Goal: Information Seeking & Learning: Learn about a topic

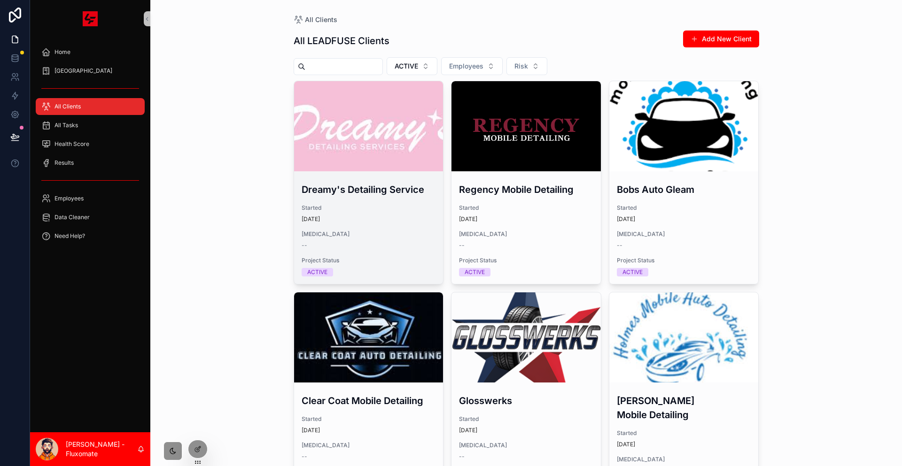
click at [394, 136] on div "scrollable content" at bounding box center [368, 126] width 149 height 90
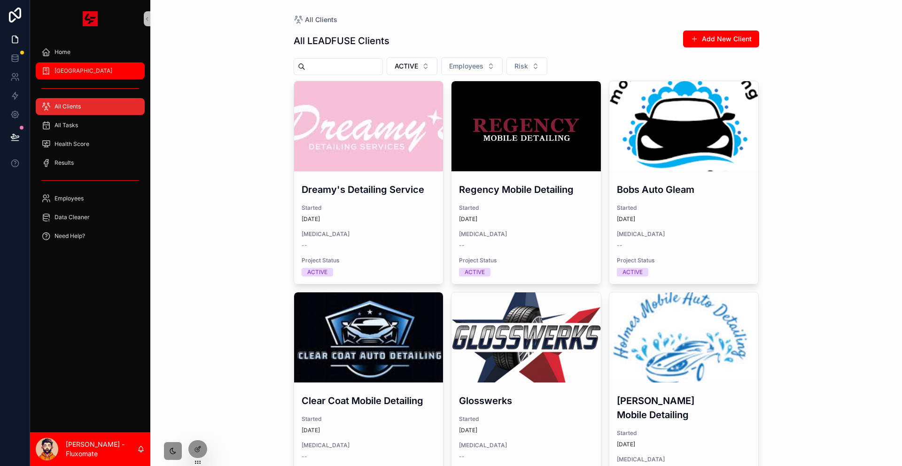
click at [101, 63] on div "SOP Center" at bounding box center [90, 70] width 98 height 15
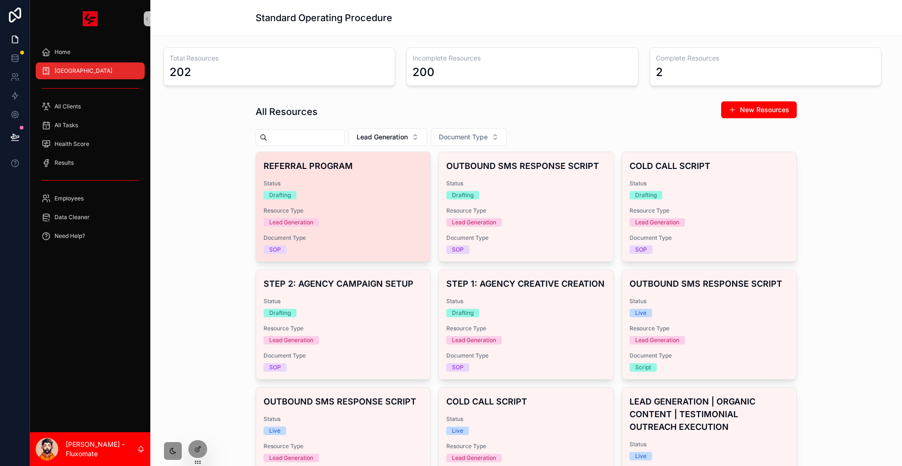
click at [360, 207] on span "Resource Type" at bounding box center [342, 211] width 159 height 8
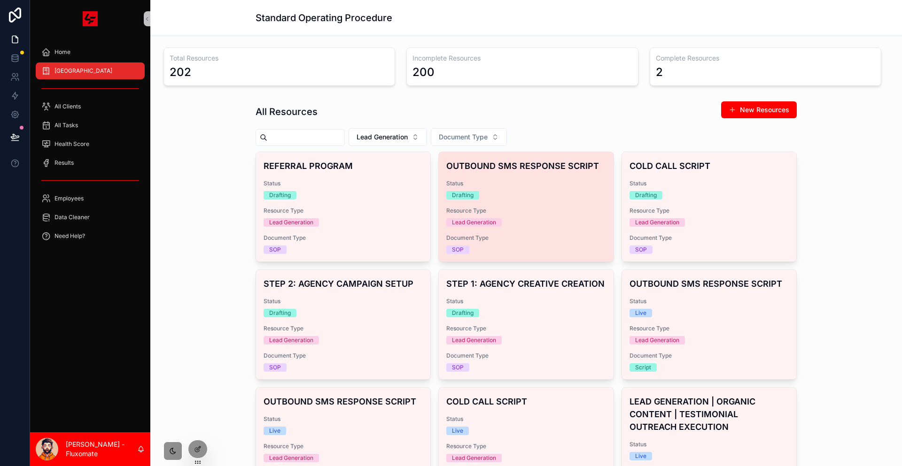
click at [485, 180] on div "Status Drafting" at bounding box center [525, 190] width 159 height 20
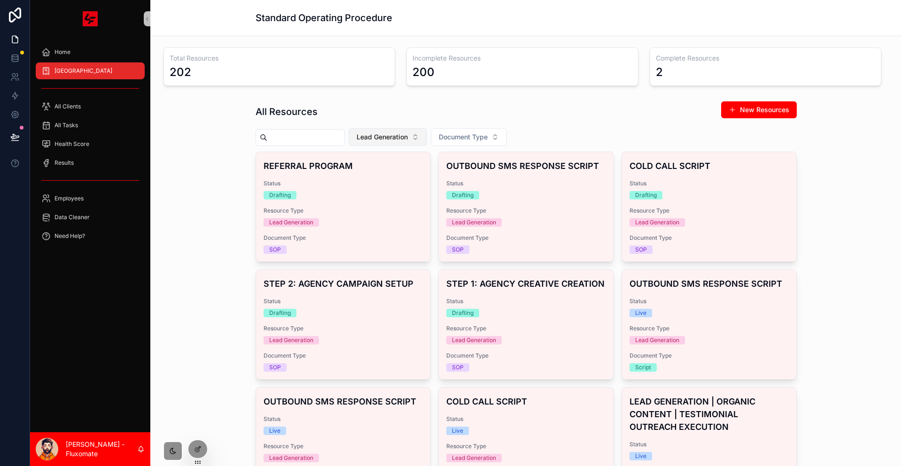
click at [408, 132] on span "Lead Generation" at bounding box center [381, 136] width 51 height 9
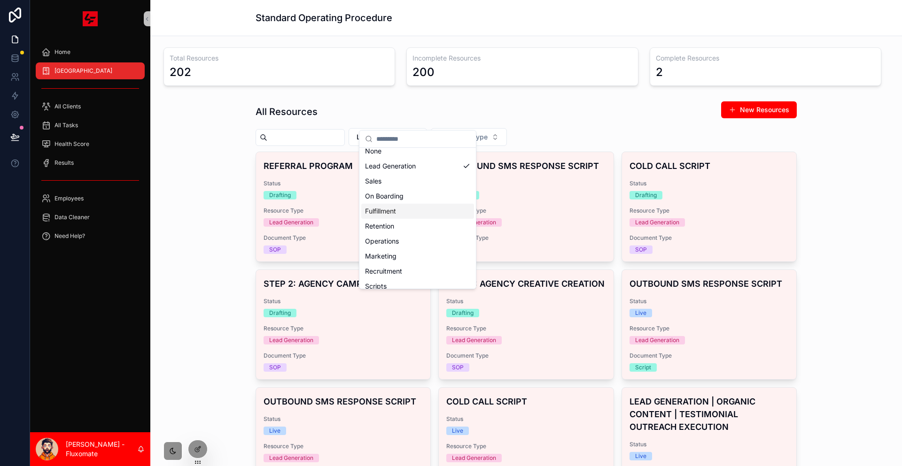
scroll to position [7, 0]
click at [395, 205] on div "Fulfillment" at bounding box center [417, 210] width 113 height 15
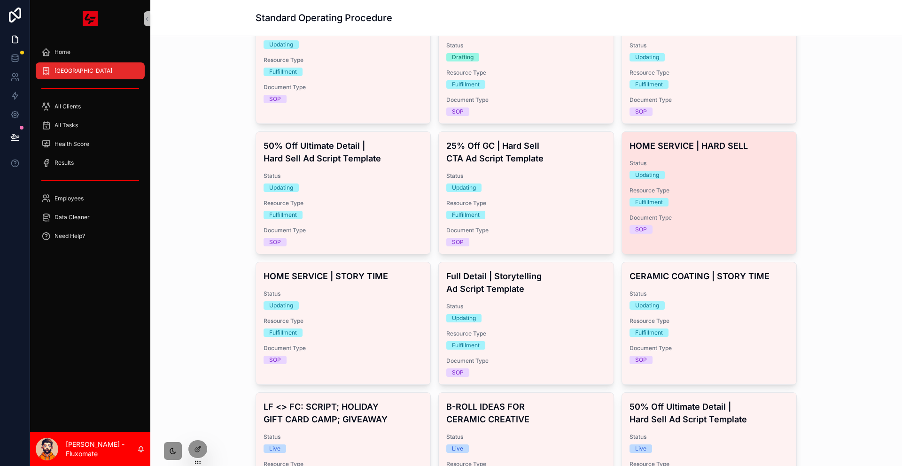
scroll to position [141, 0]
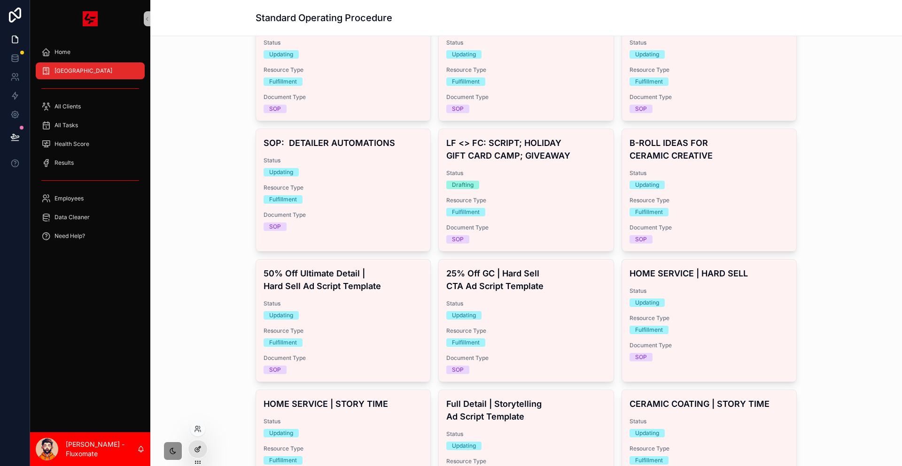
click at [200, 451] on icon at bounding box center [198, 450] width 8 height 8
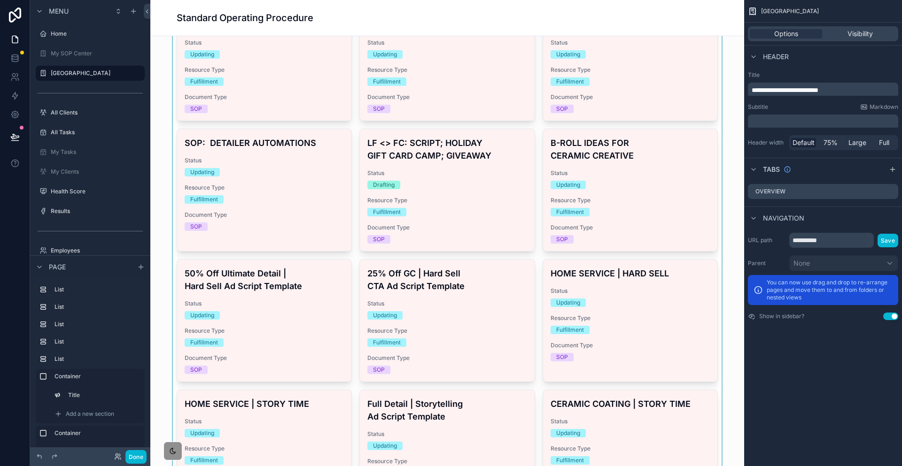
click at [684, 147] on div "scrollable content" at bounding box center [447, 381] width 579 height 851
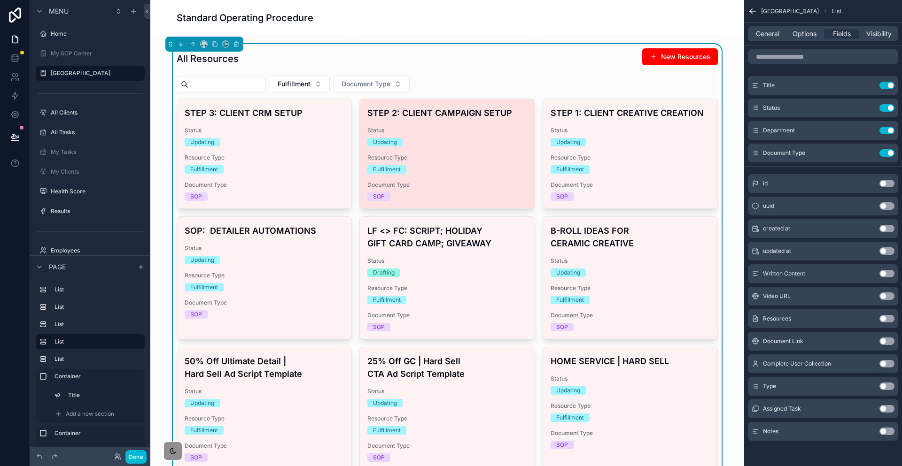
scroll to position [0, 0]
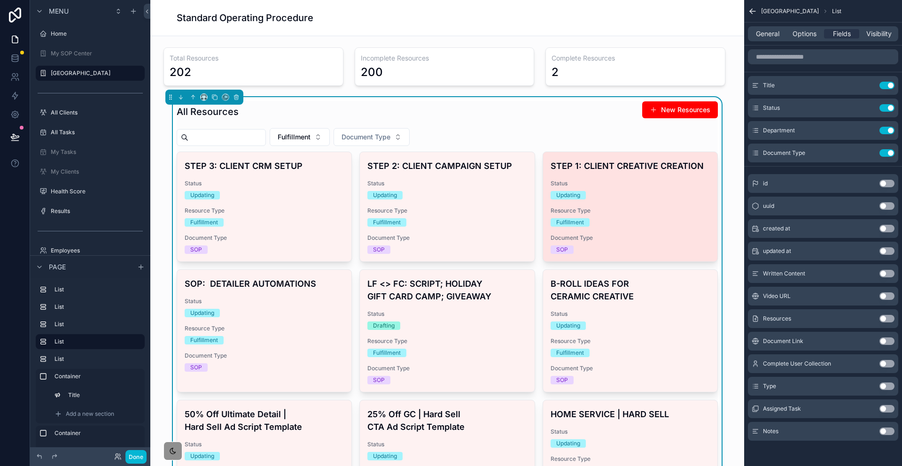
click at [620, 160] on h4 "STEP 1: CLIENT CREATIVE CREATION" at bounding box center [629, 166] width 159 height 13
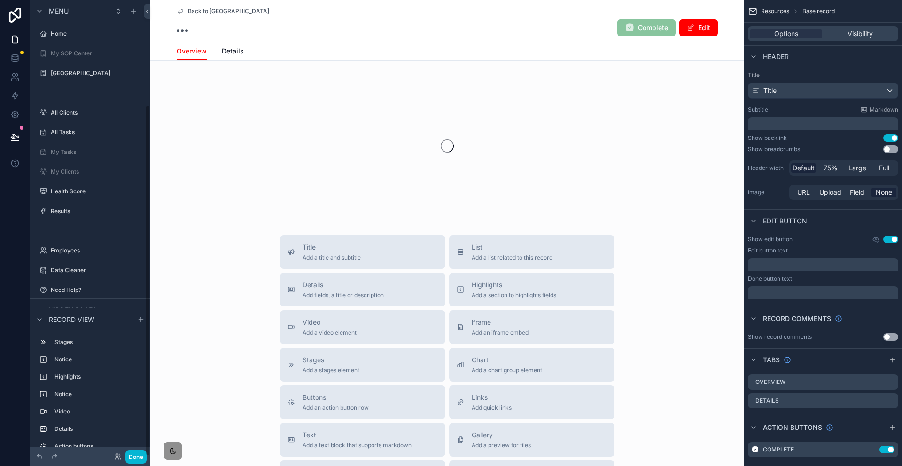
scroll to position [136, 0]
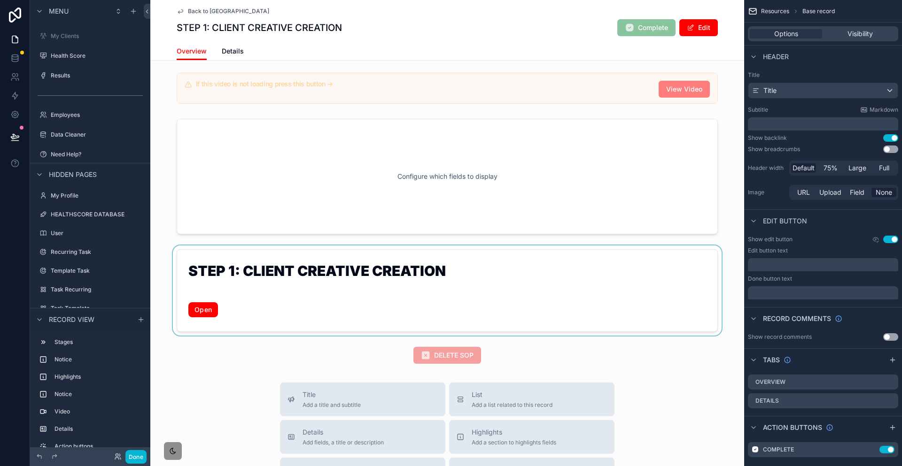
scroll to position [141, 0]
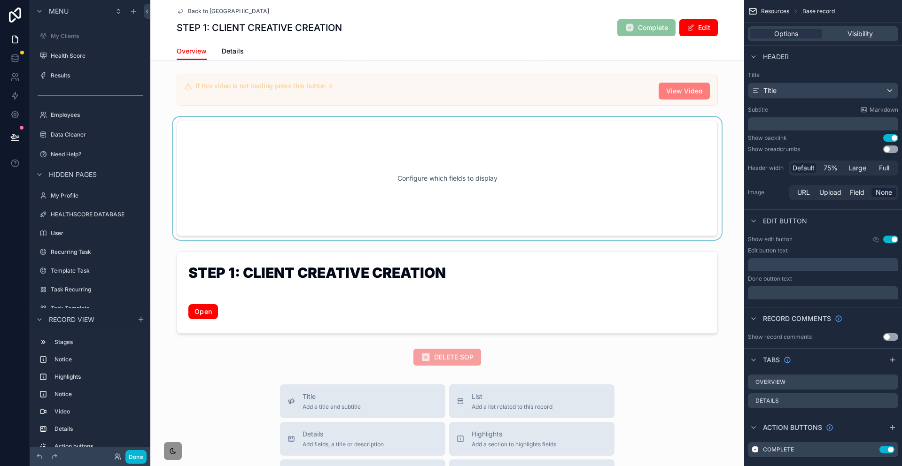
click at [505, 162] on div "scrollable content" at bounding box center [447, 178] width 594 height 123
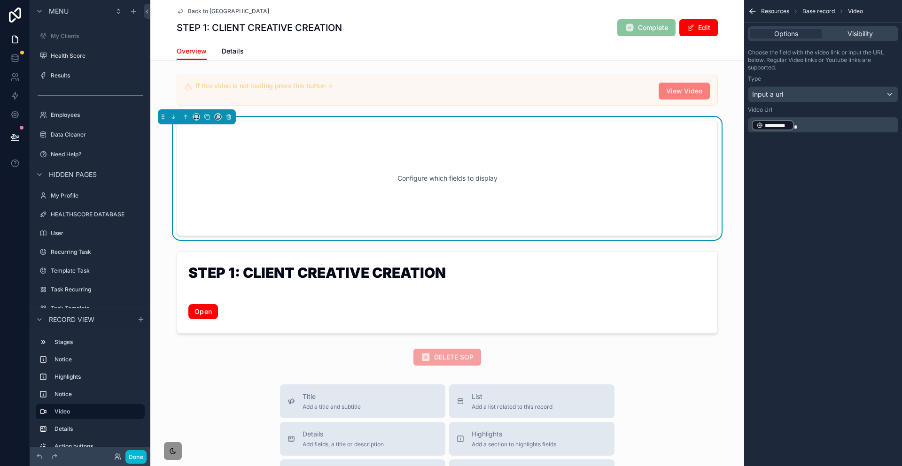
click at [835, 119] on p "﻿ ********* ﻿" at bounding box center [823, 125] width 145 height 12
click at [190, 131] on div "Configure which fields to display" at bounding box center [447, 178] width 594 height 123
click at [204, 114] on icon "scrollable content" at bounding box center [207, 117] width 7 height 7
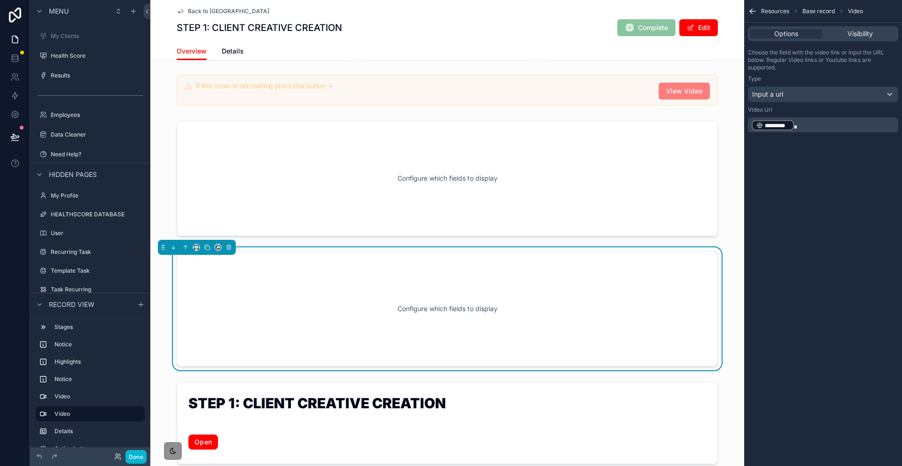
click at [480, 267] on div "Configure which fields to display" at bounding box center [447, 309] width 510 height 85
click at [817, 117] on div "﻿ ********* ﻿" at bounding box center [823, 125] width 150 height 16
drag, startPoint x: 636, startPoint y: 196, endPoint x: 629, endPoint y: 206, distance: 12.0
click at [636, 197] on div "Drafting 4 Updating 5 Live 6 Updated You've already complete this resource Crea…" at bounding box center [447, 215] width 594 height 569
click at [225, 244] on icon "scrollable content" at bounding box center [228, 247] width 7 height 7
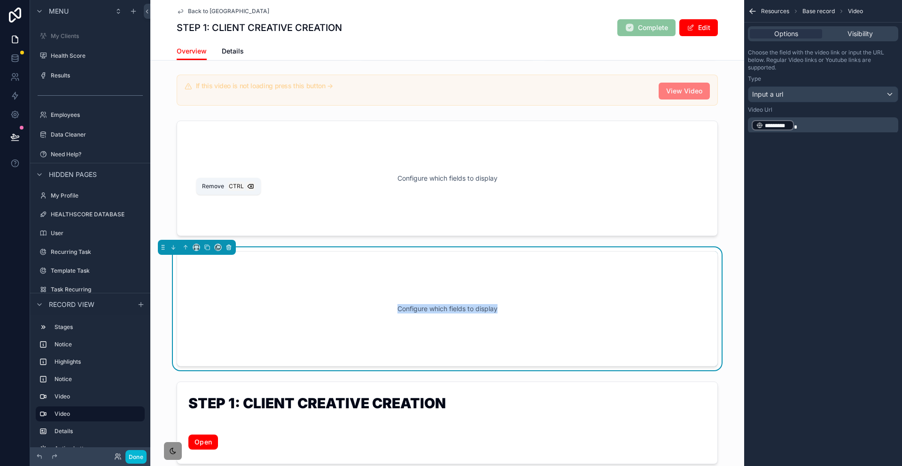
scroll to position [136, 0]
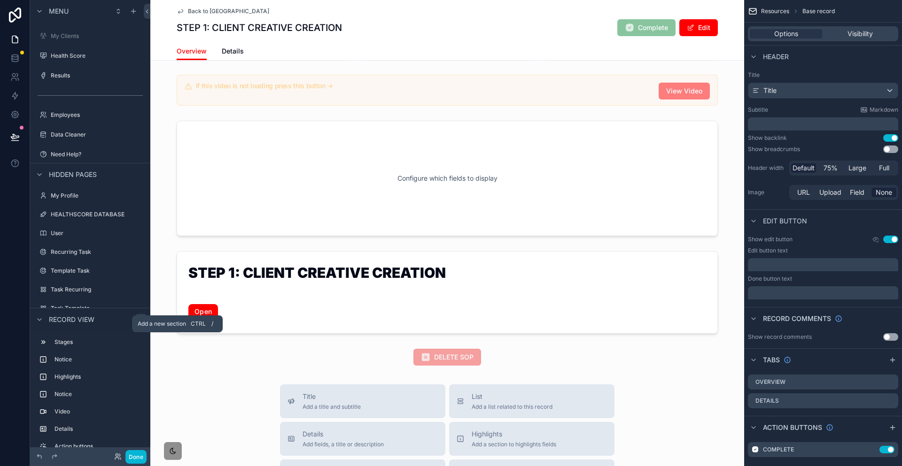
click at [135, 319] on div "scrollable content" at bounding box center [140, 319] width 11 height 11
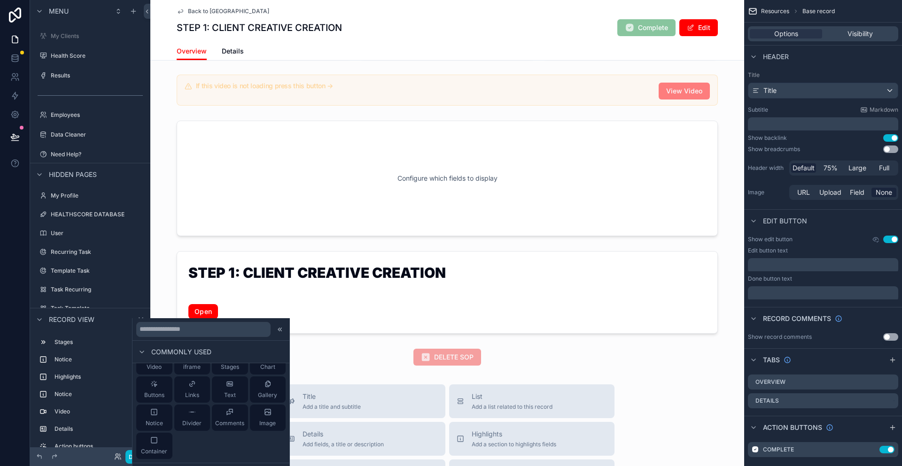
scroll to position [0, 0]
click at [182, 406] on button "iframe" at bounding box center [192, 408] width 36 height 26
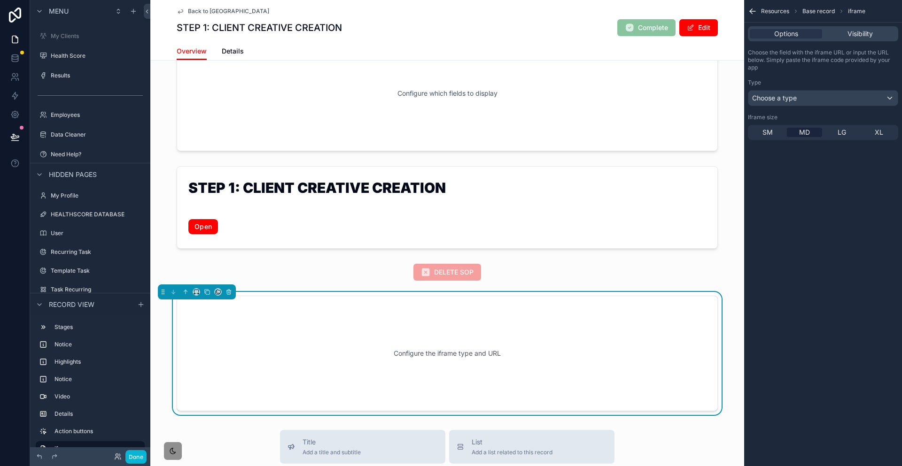
scroll to position [275, 0]
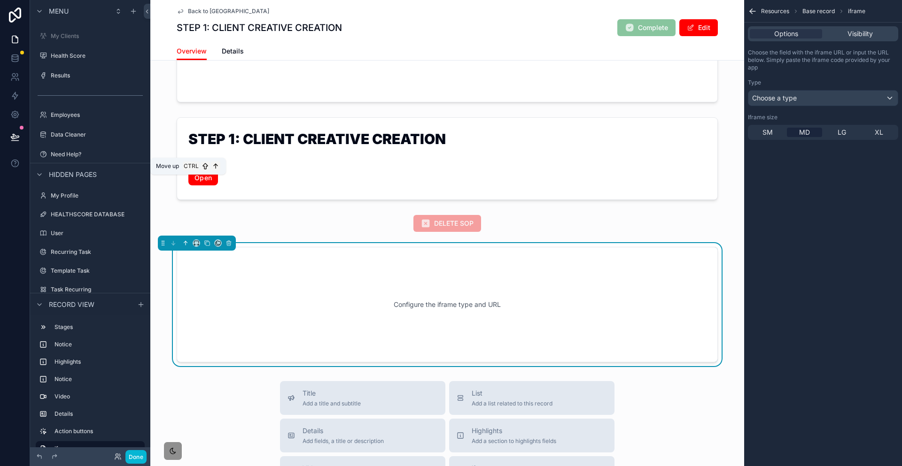
click at [180, 238] on button "scrollable content" at bounding box center [185, 243] width 10 height 10
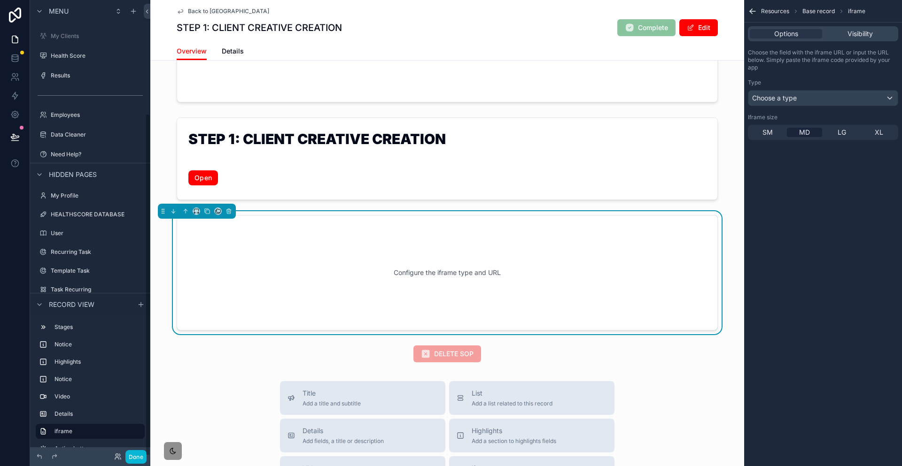
scroll to position [151, 0]
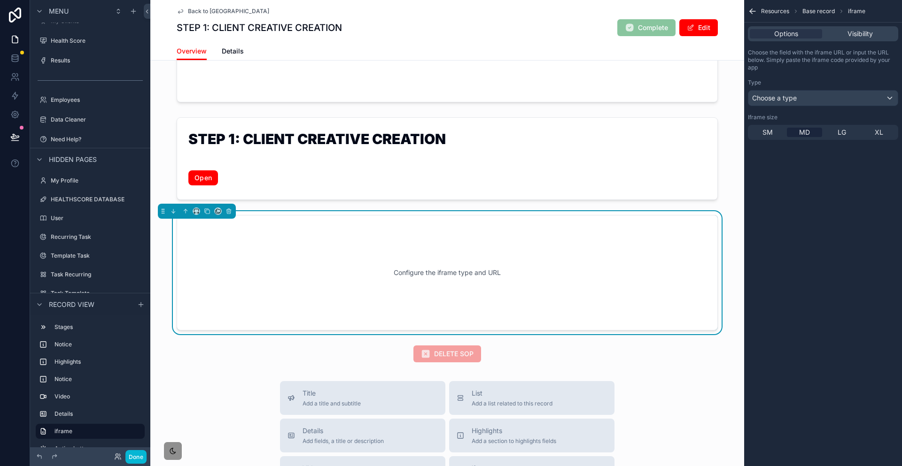
click at [621, 231] on div "Configure the iframe type and URL" at bounding box center [447, 273] width 510 height 85
click at [818, 91] on div "Choose a type" at bounding box center [822, 98] width 149 height 15
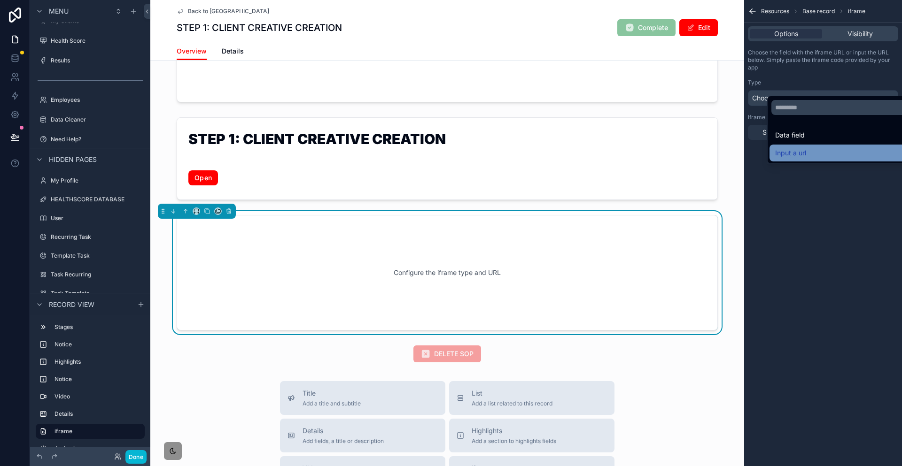
click at [800, 147] on span "Input a url" at bounding box center [790, 152] width 31 height 11
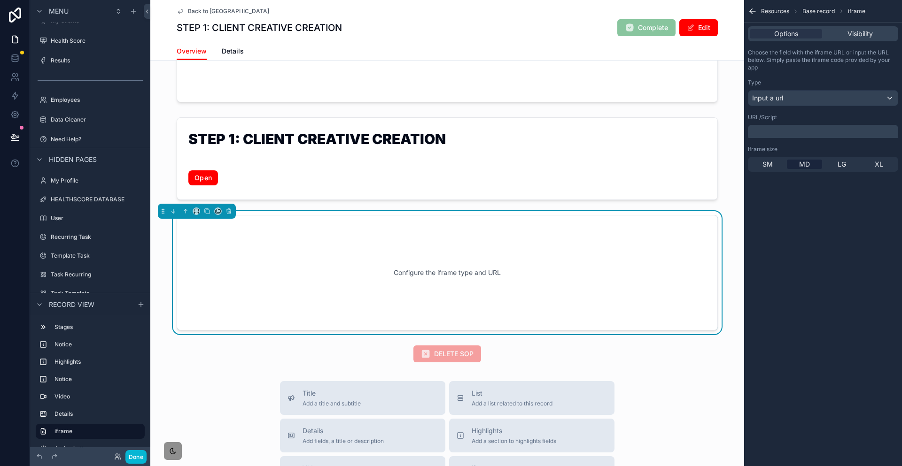
click at [802, 129] on p "﻿" at bounding box center [823, 133] width 145 height 8
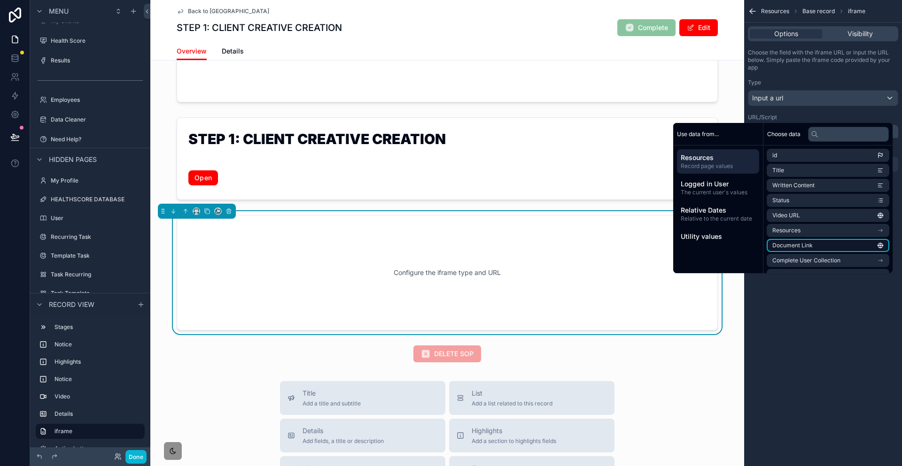
click at [796, 242] on span "Document Link" at bounding box center [792, 246] width 40 height 8
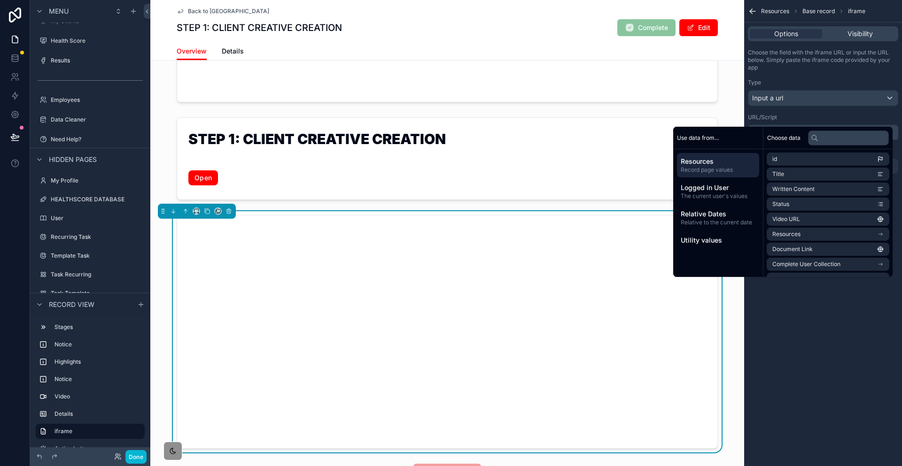
click at [797, 283] on div "**********" at bounding box center [823, 233] width 158 height 466
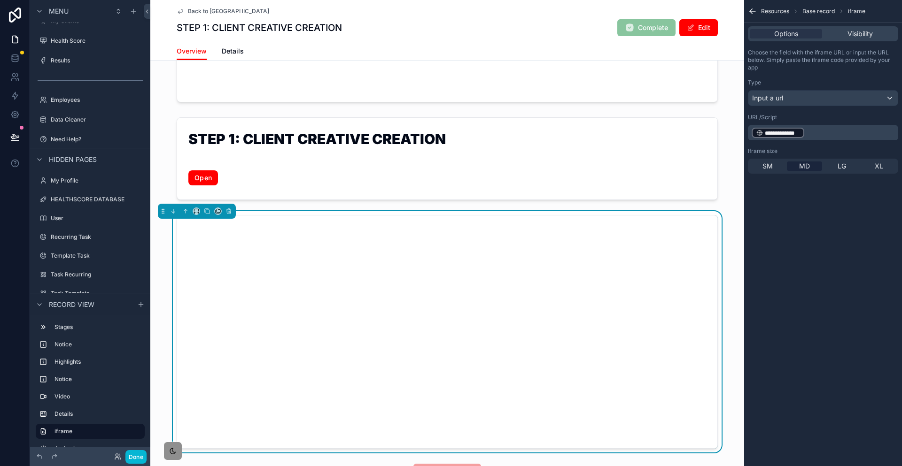
click at [837, 127] on p "**********" at bounding box center [823, 133] width 145 height 12
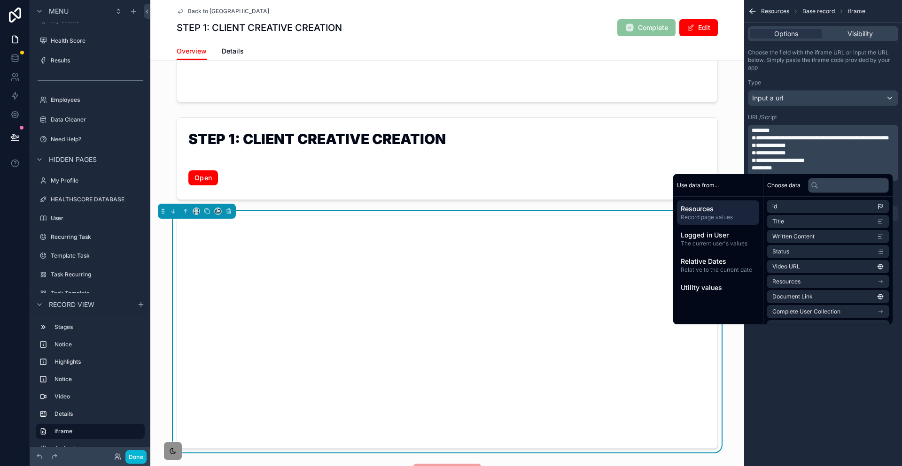
scroll to position [0, 0]
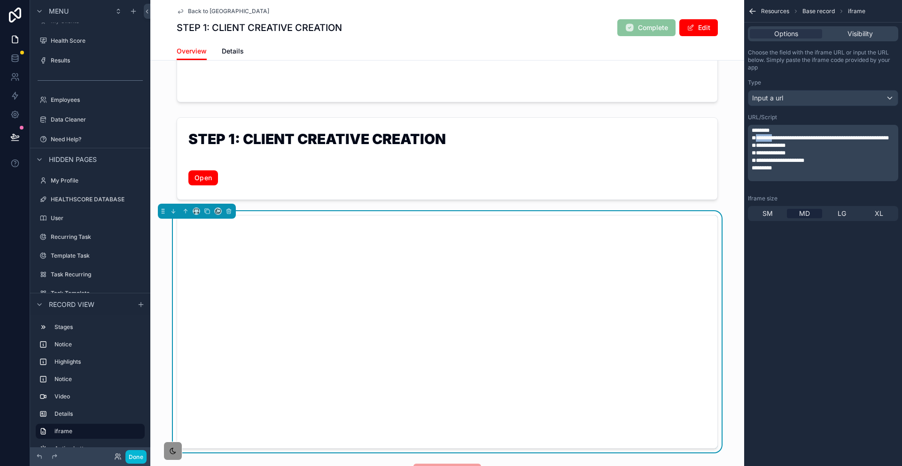
click at [787, 135] on span "**********" at bounding box center [819, 138] width 137 height 6
drag, startPoint x: 782, startPoint y: 125, endPoint x: 785, endPoint y: 131, distance: 7.2
click at [785, 135] on span "**********" at bounding box center [819, 138] width 137 height 6
click at [879, 136] on p "**********" at bounding box center [823, 138] width 145 height 8
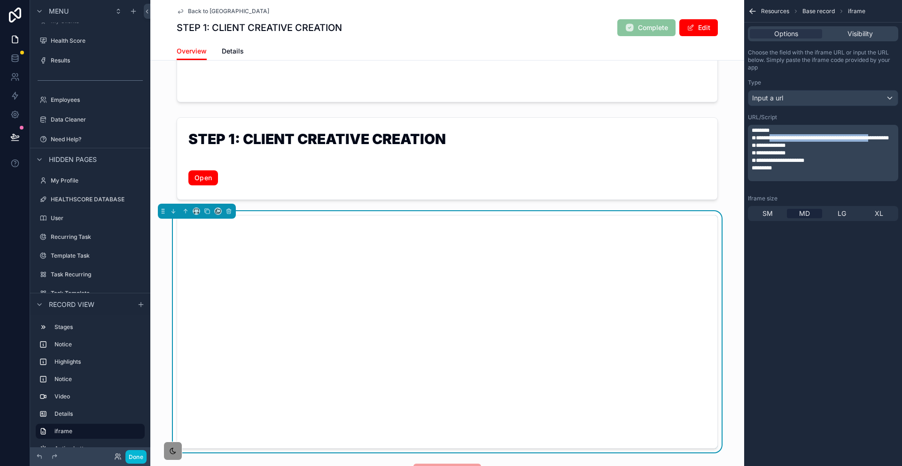
drag, startPoint x: 890, startPoint y: 125, endPoint x: 784, endPoint y: 129, distance: 105.7
click at [784, 135] on span "**********" at bounding box center [819, 138] width 137 height 6
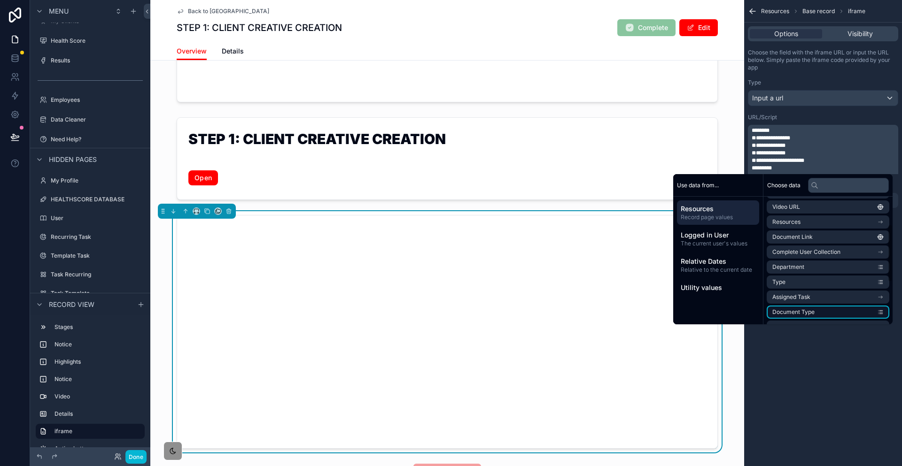
scroll to position [47, 0]
click at [800, 243] on li "Document Link" at bounding box center [827, 249] width 123 height 13
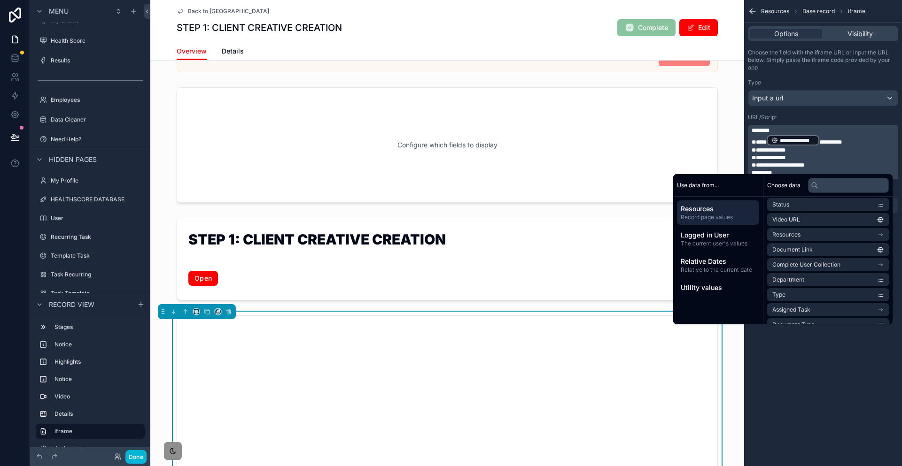
scroll to position [0, 0]
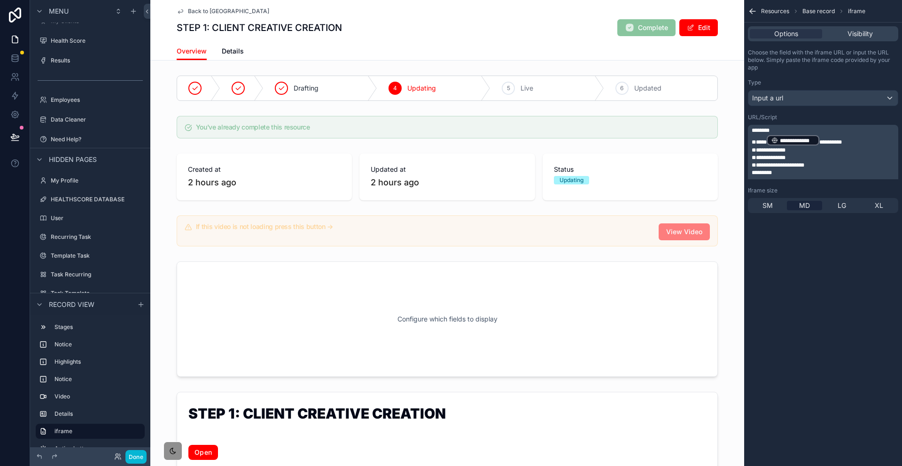
click at [266, 46] on div "Overview Details" at bounding box center [447, 51] width 541 height 18
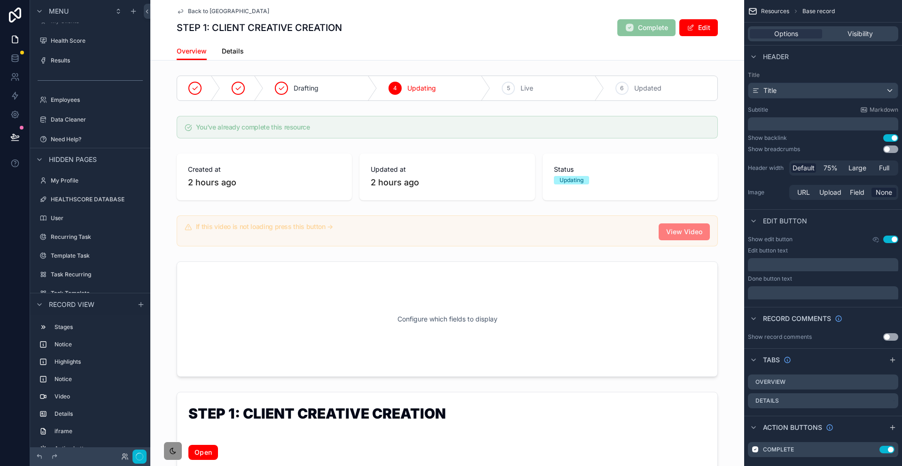
click at [244, 46] on span "Details" at bounding box center [233, 50] width 22 height 9
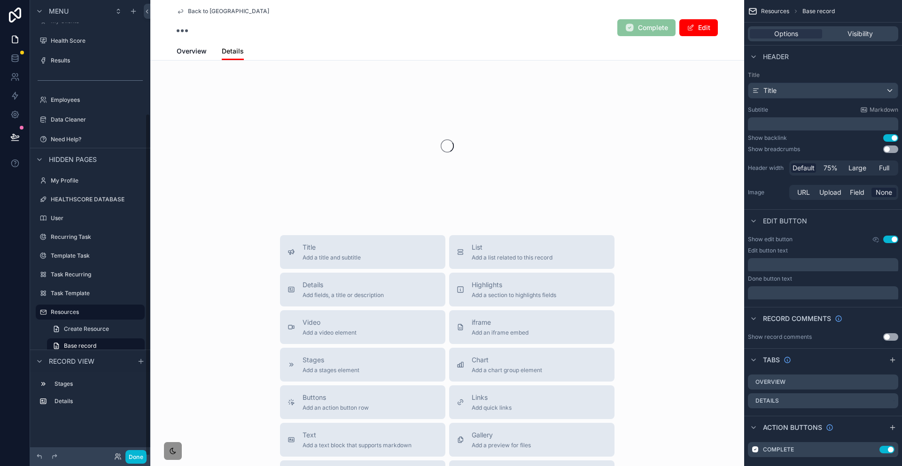
scroll to position [85, 0]
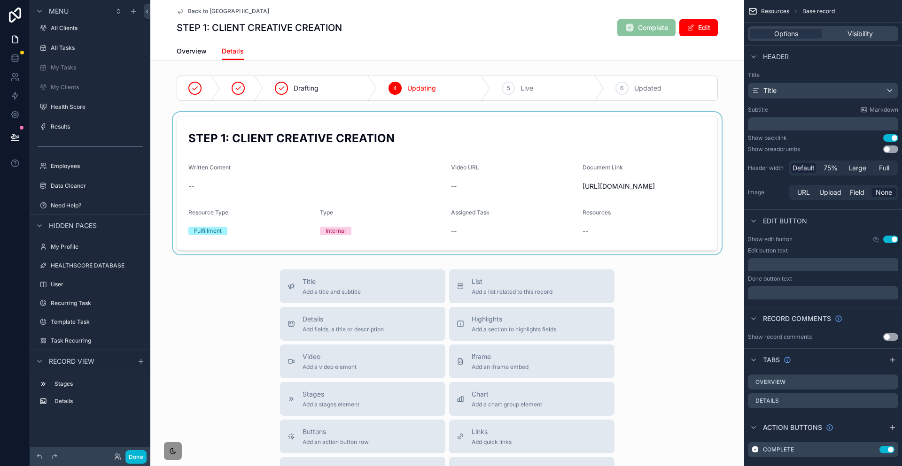
click at [639, 198] on div "scrollable content" at bounding box center [447, 183] width 594 height 142
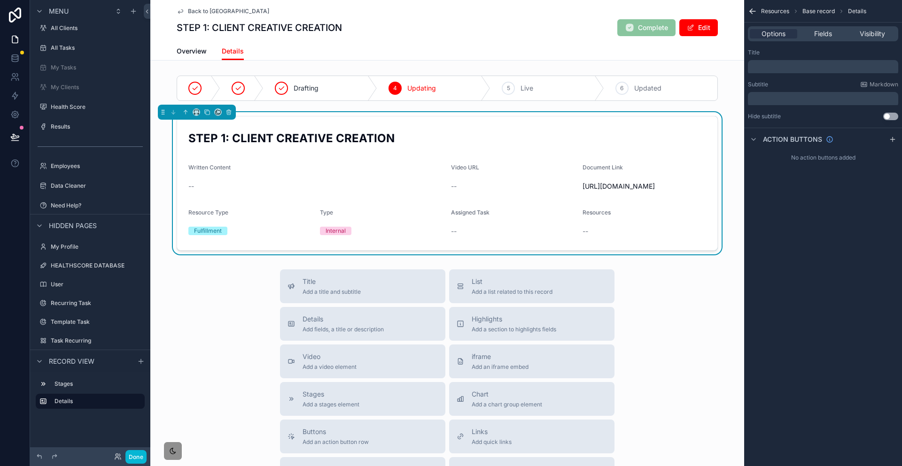
click at [622, 182] on span "https://docs.google.com/document/d/19QFJhkZ7kjy0z62hs89TrjvUYvM1KjioerVnUjZsV2U…" at bounding box center [644, 186] width 124 height 9
click at [582, 182] on span "https://docs.google.com/document/d/19QFJhkZ7kjy0z62hs89TrjvUYvM1KjioerVnUjZsV2U…" at bounding box center [644, 186] width 124 height 9
click at [109, 460] on div "Done" at bounding box center [128, 457] width 38 height 14
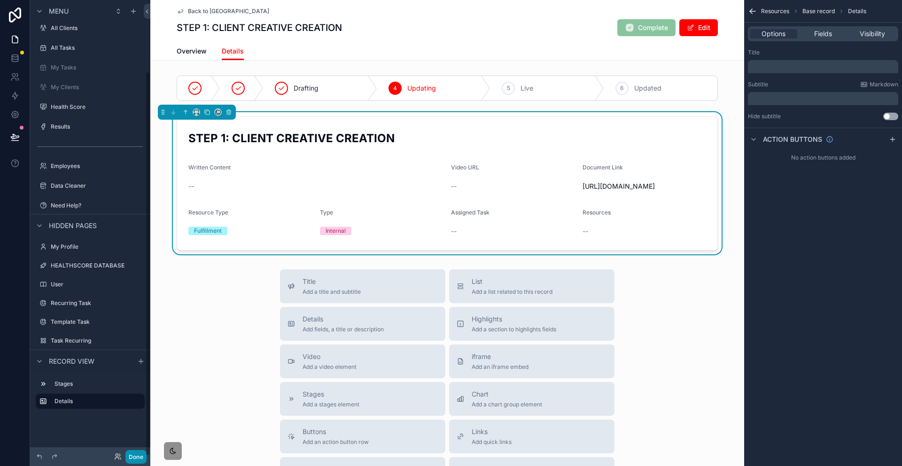
click at [125, 460] on button "Done" at bounding box center [135, 457] width 21 height 14
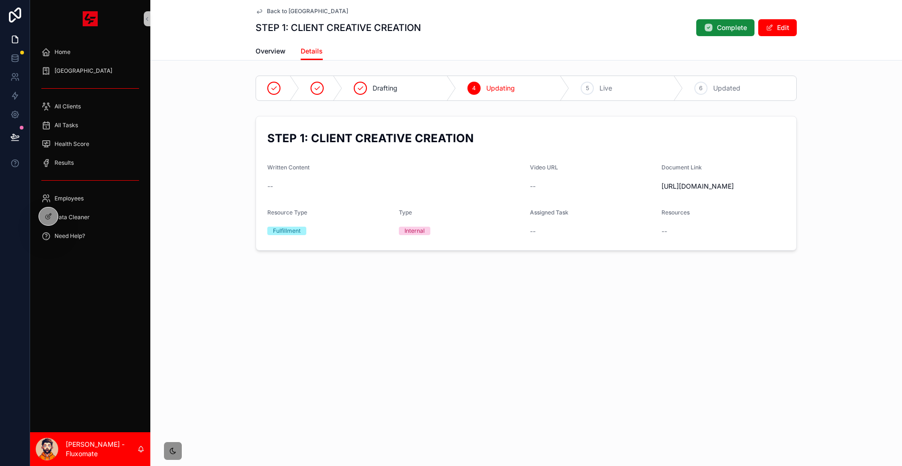
drag, startPoint x: 635, startPoint y: 163, endPoint x: 718, endPoint y: 178, distance: 84.1
click at [718, 182] on span "https://docs.google.com/document/d/19QFJhkZ7kjy0z62hs89TrjvUYvM1KjioerVnUjZsV2U…" at bounding box center [723, 186] width 124 height 9
copy span "https://docs.google.com/document/d/19QFJhkZ7kjy0z62hs89TrjvUYvM1KjioerVnUjZsV2U…"
drag, startPoint x: 304, startPoint y: 46, endPoint x: 292, endPoint y: 51, distance: 12.9
click at [286, 46] on span "Overview" at bounding box center [270, 50] width 30 height 9
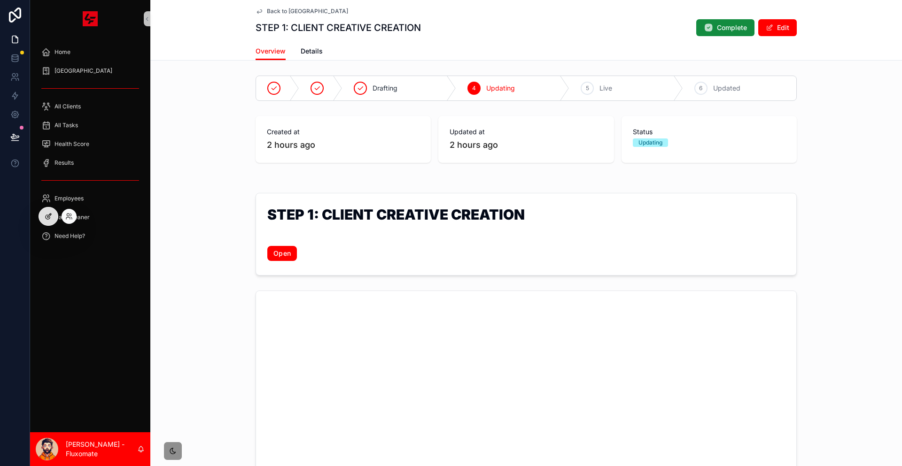
click at [48, 209] on div at bounding box center [48, 217] width 19 height 18
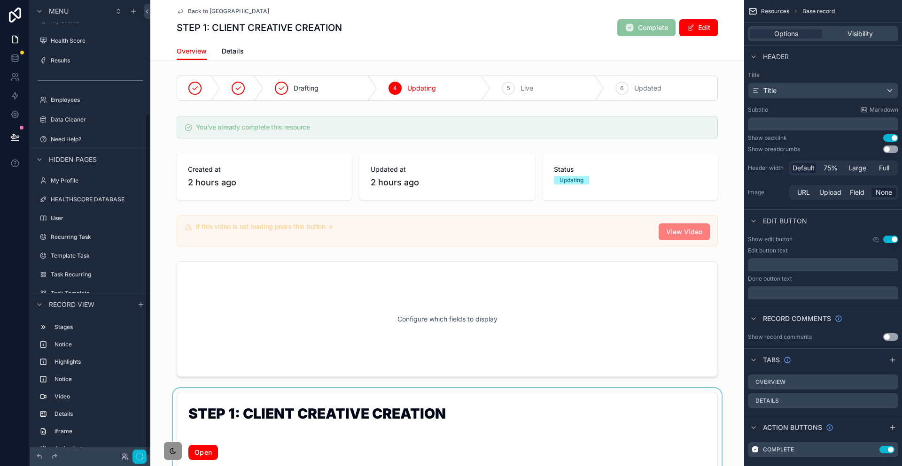
scroll to position [141, 0]
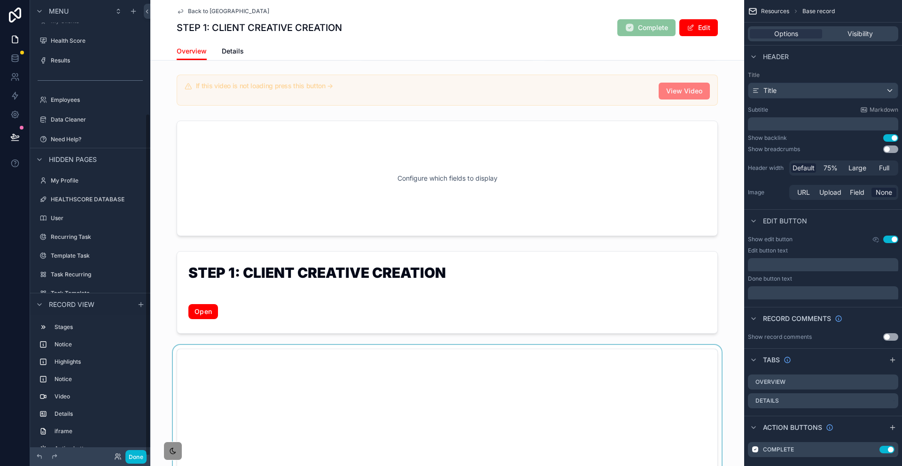
click at [581, 345] on div "scrollable content" at bounding box center [447, 466] width 594 height 242
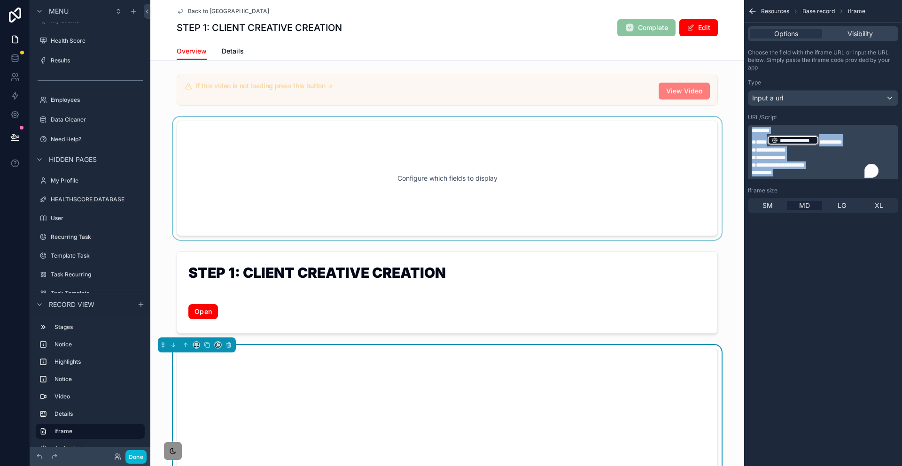
drag, startPoint x: 812, startPoint y: 158, endPoint x: 756, endPoint y: 86, distance: 91.2
click at [756, 86] on div "Home My SOP Center SOP Center All Clients All Tasks My Tasks My Clients Health …" at bounding box center [525, 233] width 751 height 466
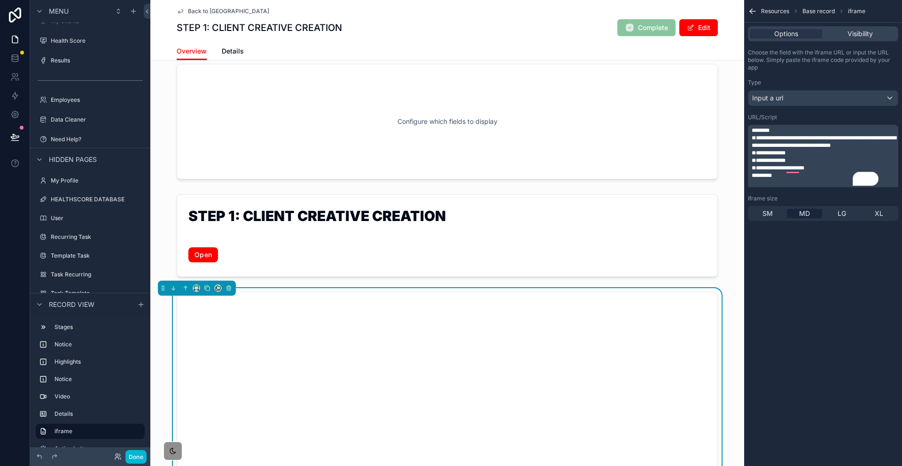
scroll to position [282, 0]
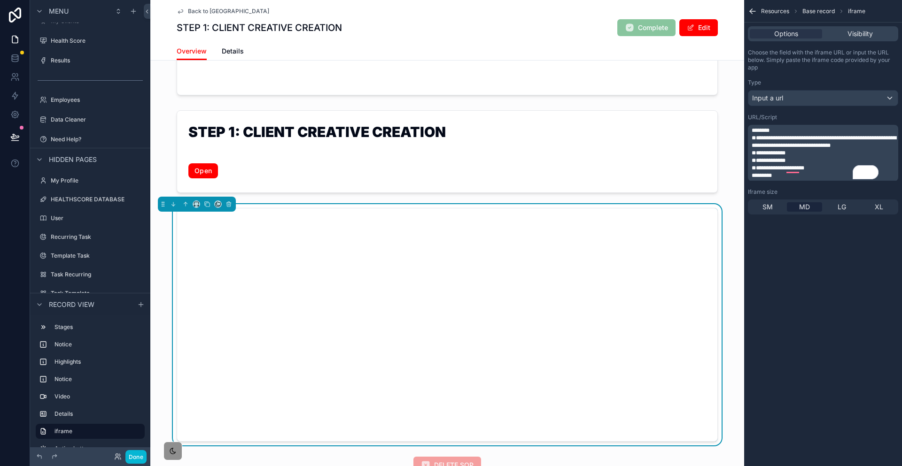
click at [818, 127] on p "*******" at bounding box center [823, 131] width 145 height 8
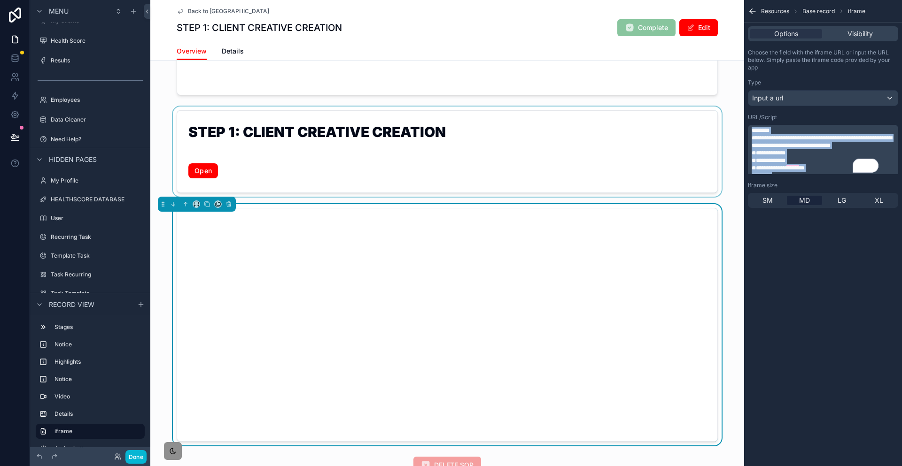
drag, startPoint x: 794, startPoint y: 154, endPoint x: 755, endPoint y: 103, distance: 64.6
click at [755, 103] on div "Home My SOP Center SOP Center All Clients All Tasks My Tasks My Clients Health …" at bounding box center [525, 233] width 751 height 466
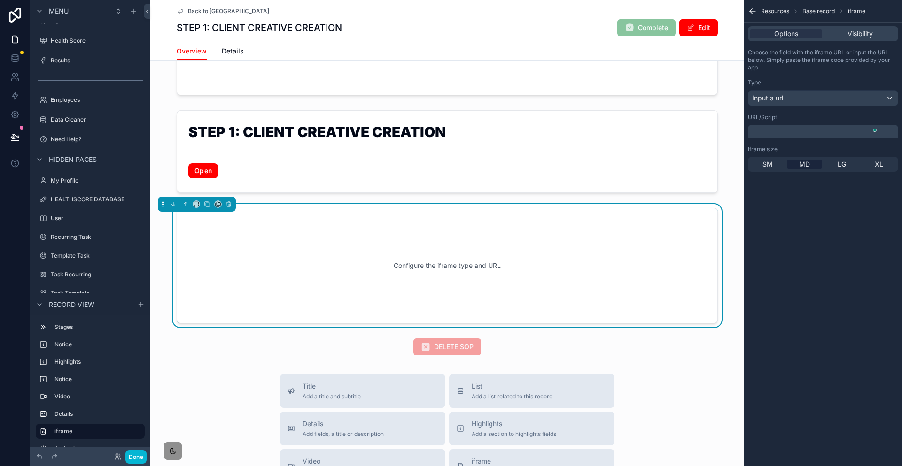
click at [824, 129] on p "﻿" at bounding box center [823, 133] width 145 height 8
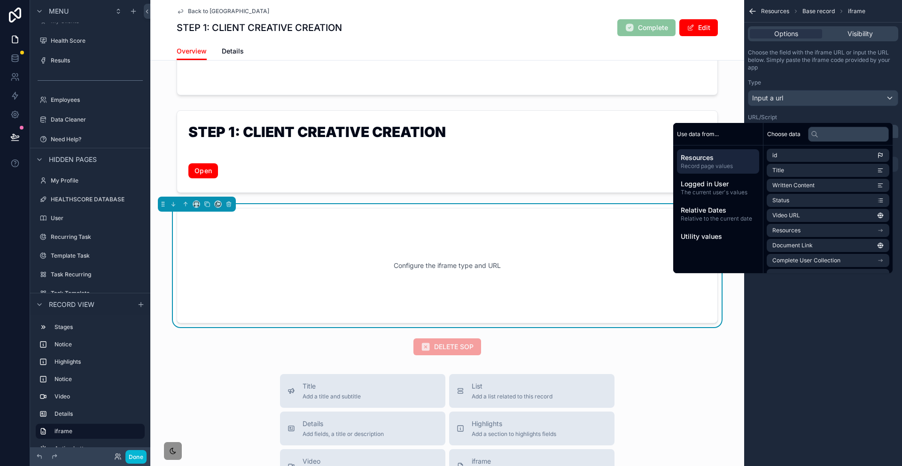
scroll to position [0, 0]
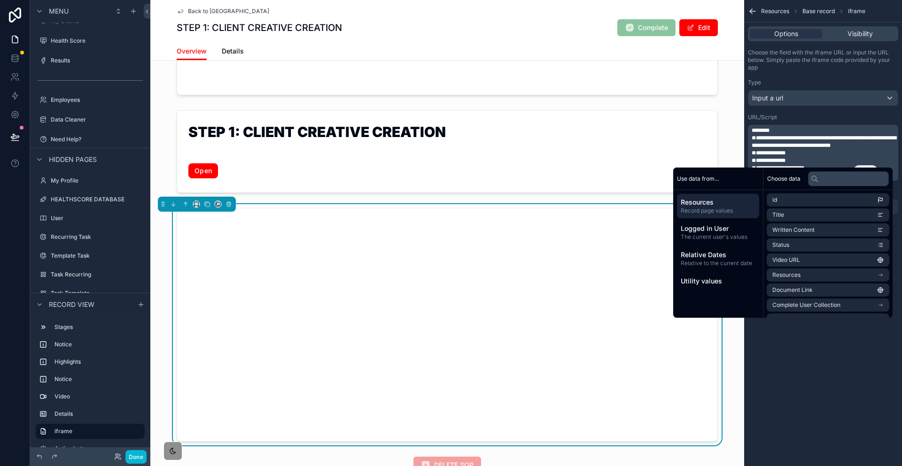
click at [244, 48] on span "Details" at bounding box center [233, 50] width 22 height 9
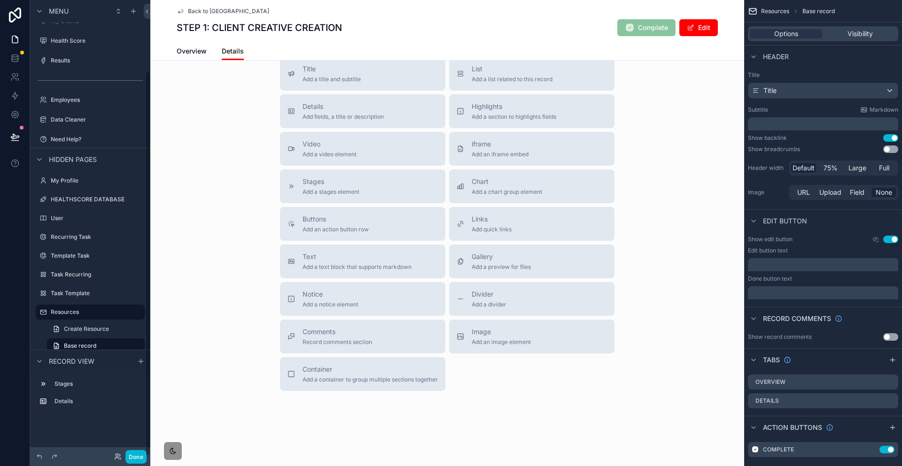
scroll to position [85, 0]
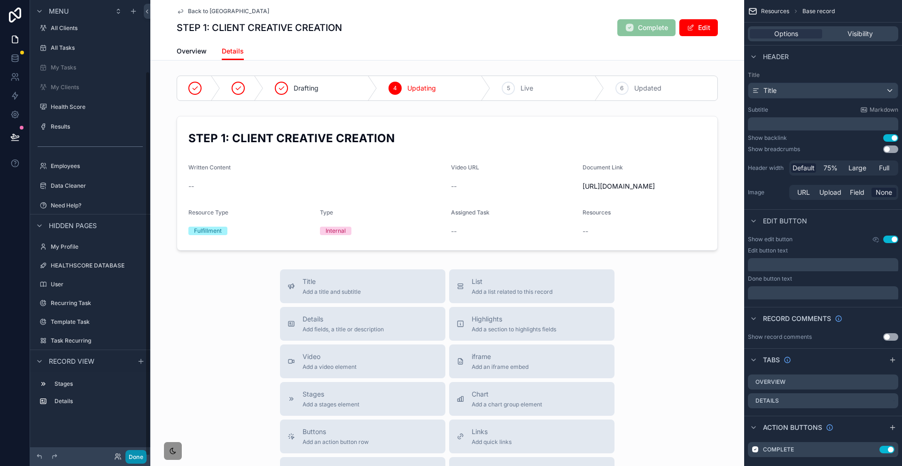
click at [125, 461] on button "Done" at bounding box center [135, 457] width 21 height 14
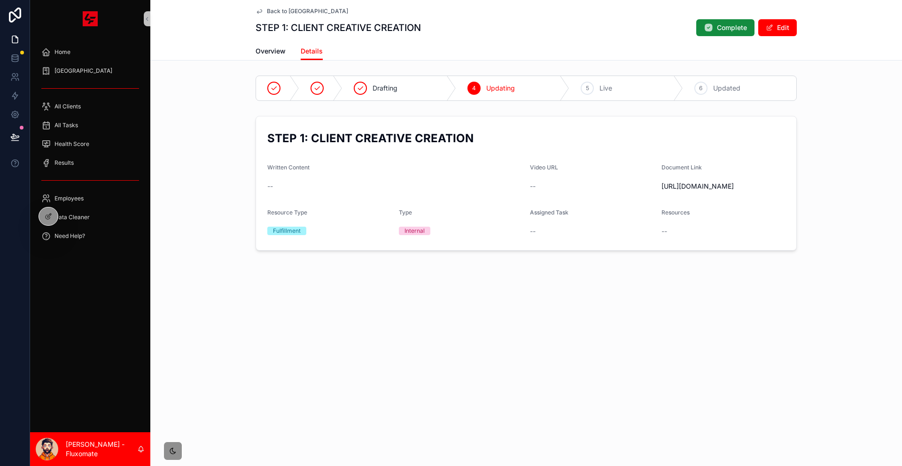
drag, startPoint x: 631, startPoint y: 163, endPoint x: 713, endPoint y: 173, distance: 83.2
click at [713, 172] on form "STEP 1: CLIENT CREATIVE CREATION Written Content -- Video URL -- Document Link …" at bounding box center [526, 183] width 540 height 134
click at [721, 182] on span "https://docs.google.com/document/d/19QFJhkZ7kjy0z62hs89TrjvUYvM1KjioerVnUjZsV2U…" at bounding box center [723, 186] width 124 height 9
click at [701, 182] on span "https://docs.google.com/document/d/19QFJhkZ7kjy0z62hs89TrjvUYvM1KjioerVnUjZsV2U…" at bounding box center [723, 186] width 124 height 9
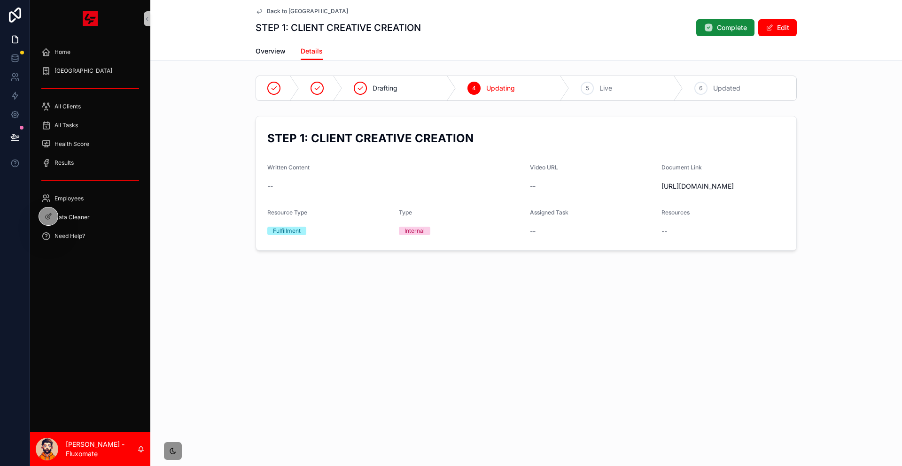
click at [701, 182] on span "https://docs.google.com/document/d/19QFJhkZ7kjy0z62hs89TrjvUYvM1KjioerVnUjZsV2U…" at bounding box center [723, 186] width 124 height 9
copy span "https://docs.google.com/document/d/19QFJhkZ7kjy0z62hs89TrjvUYvM1KjioerVnUjZsV2U…"
drag, startPoint x: 108, startPoint y: 101, endPoint x: 170, endPoint y: 111, distance: 62.2
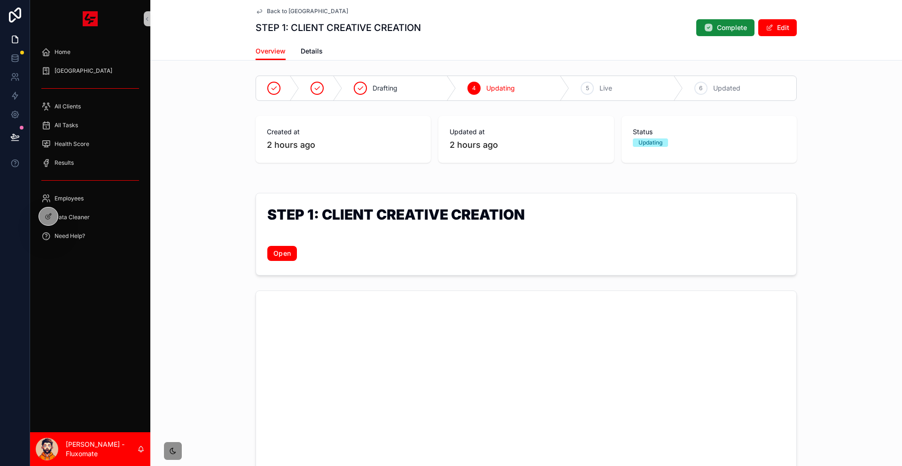
click at [297, 246] on link "Open" at bounding box center [282, 253] width 30 height 15
click at [51, 220] on div at bounding box center [48, 217] width 19 height 18
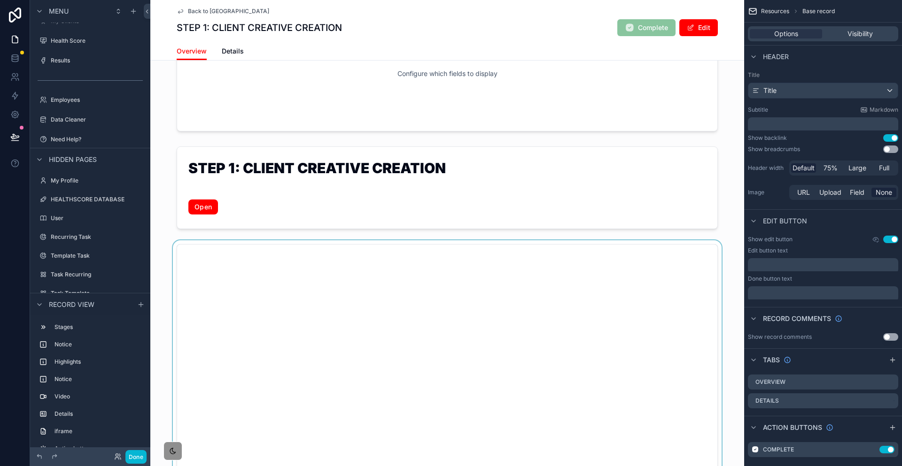
scroll to position [282, 0]
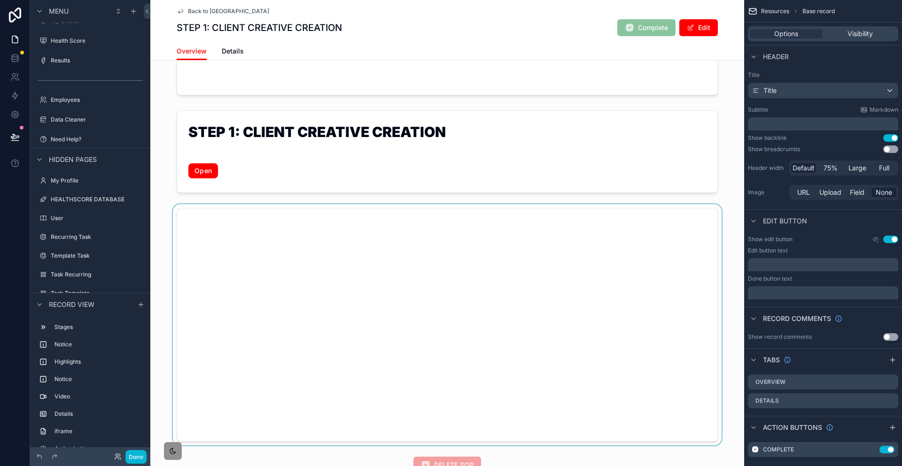
click at [282, 281] on div "scrollable content" at bounding box center [447, 325] width 594 height 242
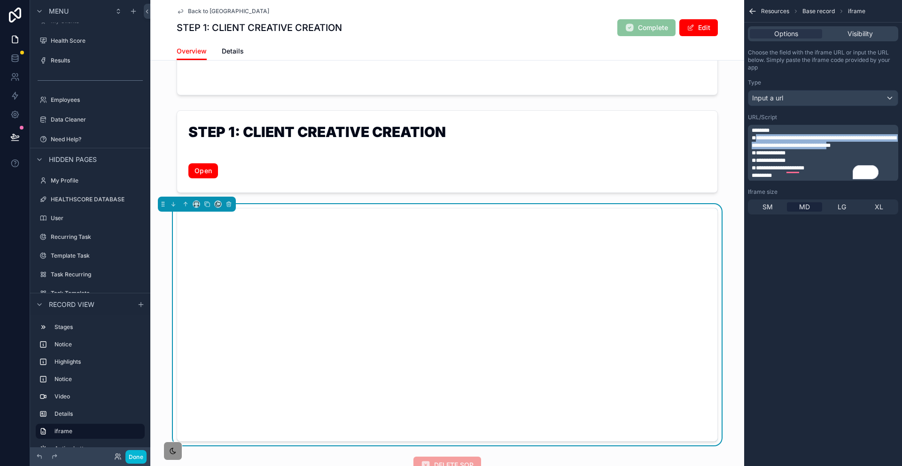
drag, startPoint x: 782, startPoint y: 123, endPoint x: 887, endPoint y: 135, distance: 105.4
click at [887, 135] on p "**********" at bounding box center [823, 141] width 145 height 15
click at [888, 135] on span "**********" at bounding box center [823, 141] width 145 height 13
drag, startPoint x: 805, startPoint y: 159, endPoint x: 757, endPoint y: 91, distance: 83.1
click at [757, 91] on div "Home My SOP Center SOP Center All Clients All Tasks My Tasks My Clients Health …" at bounding box center [525, 233] width 751 height 466
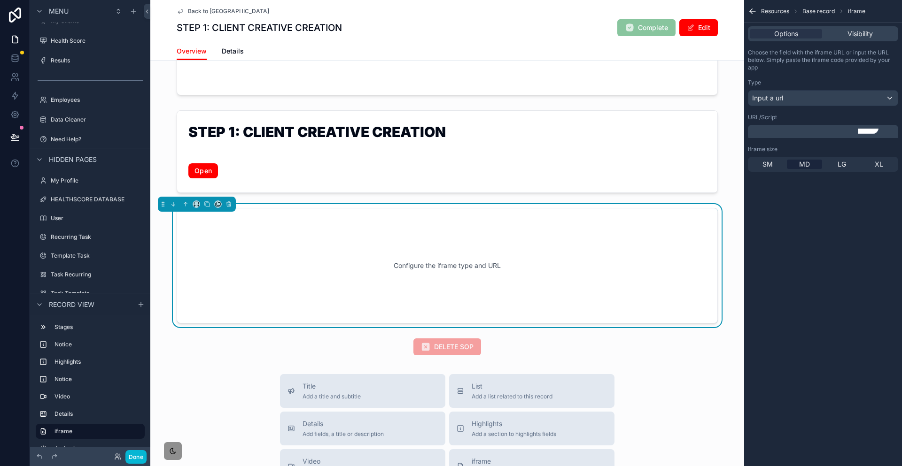
click at [809, 129] on p "﻿" at bounding box center [823, 133] width 145 height 8
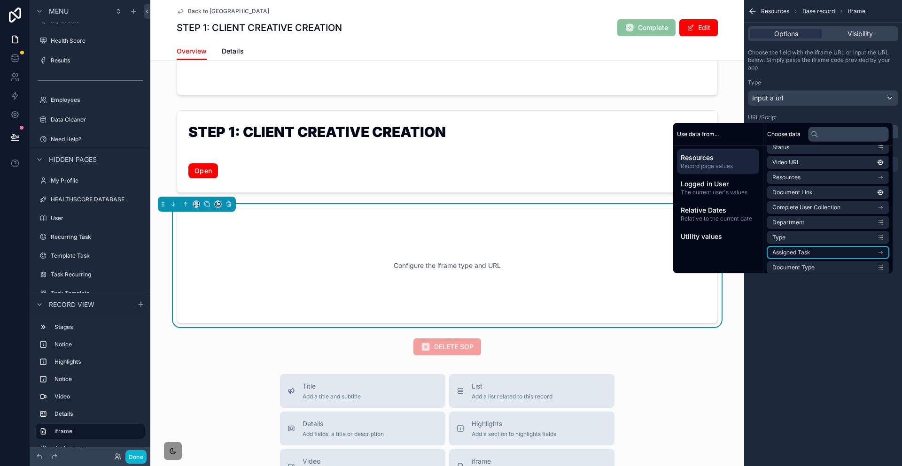
scroll to position [0, 0]
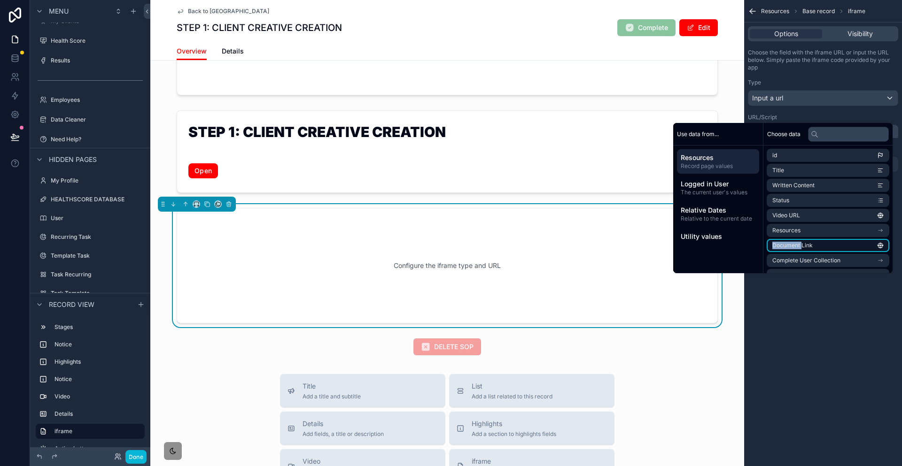
click at [788, 226] on ul "id Title Written Content Status Video URL Resources Document Link Complete User…" at bounding box center [827, 268] width 123 height 239
click at [788, 239] on li "Document Link" at bounding box center [827, 245] width 123 height 13
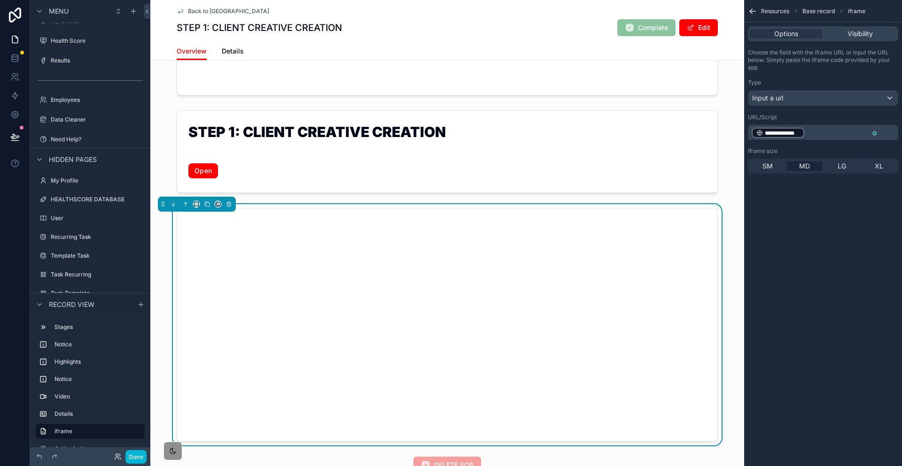
click at [844, 299] on div "**********" at bounding box center [823, 233] width 158 height 466
click at [125, 458] on button "Done" at bounding box center [135, 457] width 21 height 14
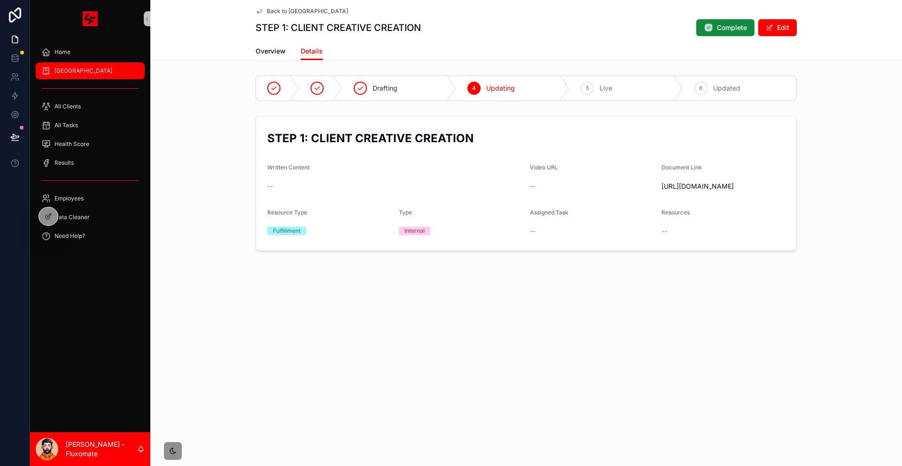
click at [105, 63] on div "SOP Center" at bounding box center [90, 70] width 98 height 15
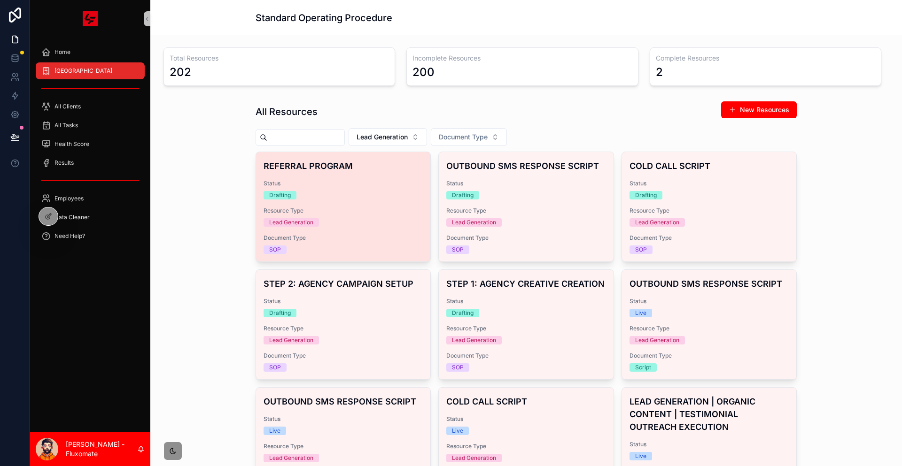
click at [351, 203] on div "REFERRAL PROGRAM Status Drafting Resource Type Lead Generation Document Type SOP" at bounding box center [343, 206] width 174 height 109
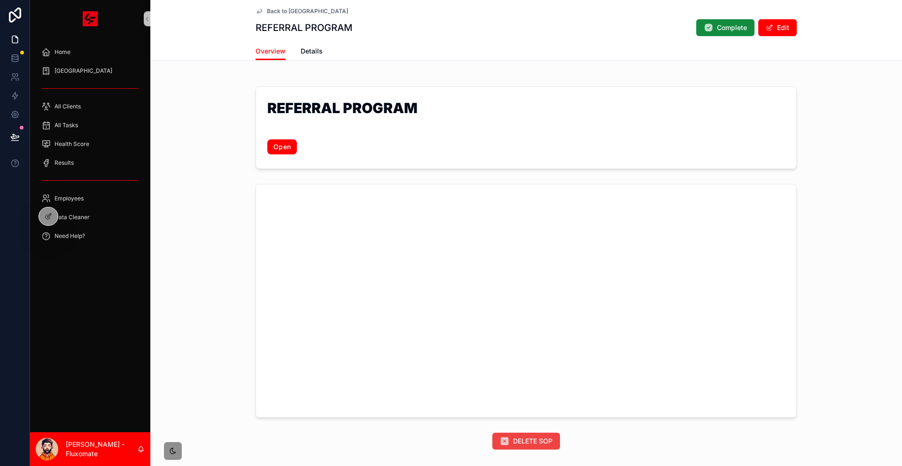
scroll to position [60, 0]
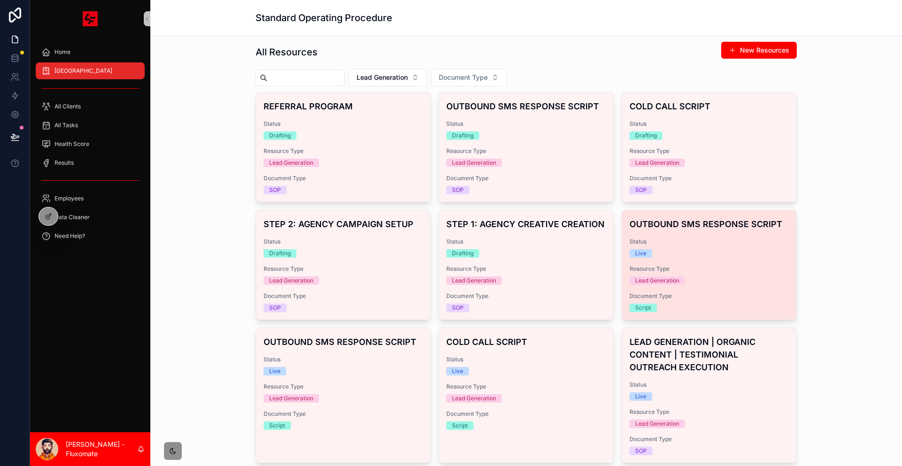
click at [675, 210] on div "OUTBOUND SMS RESPONSE SCRIPT Status Live Resource Type Lead Generation Document…" at bounding box center [709, 264] width 174 height 109
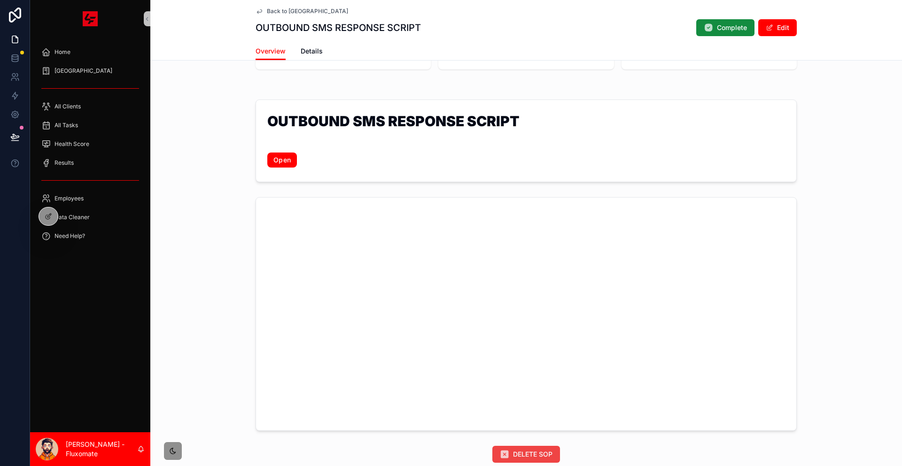
scroll to position [94, 0]
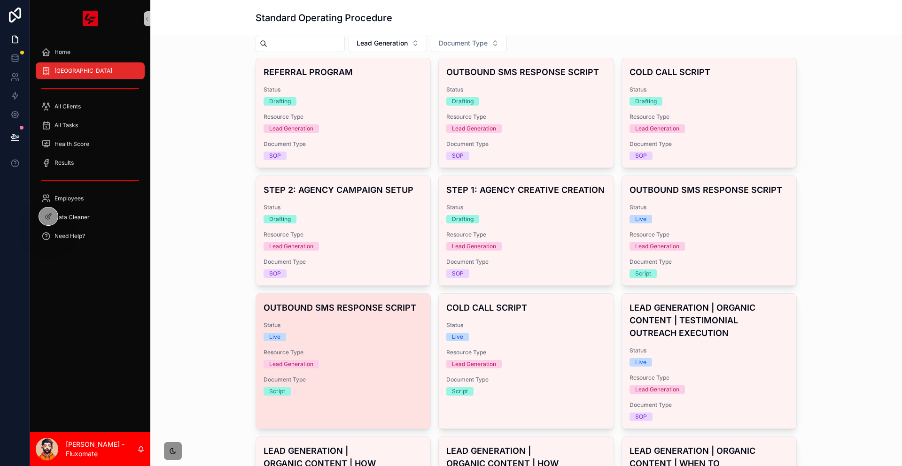
click at [378, 322] on span "Status" at bounding box center [342, 326] width 159 height 8
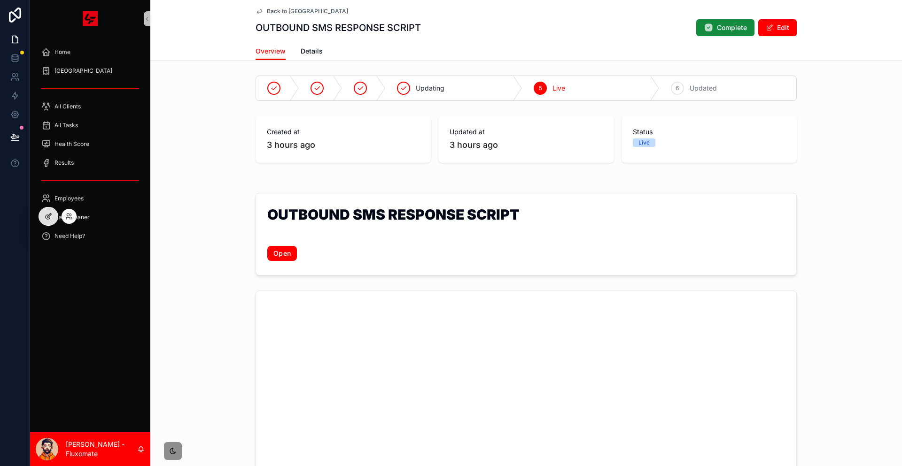
click at [52, 214] on div at bounding box center [48, 217] width 19 height 18
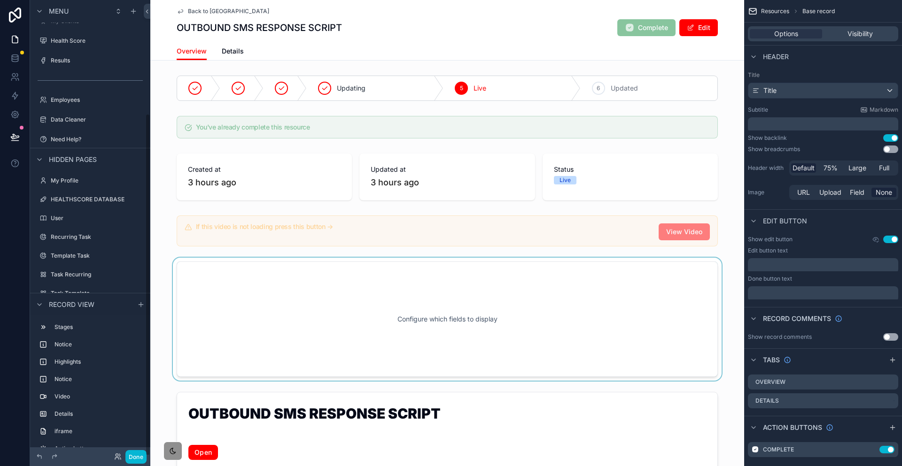
scroll to position [141, 0]
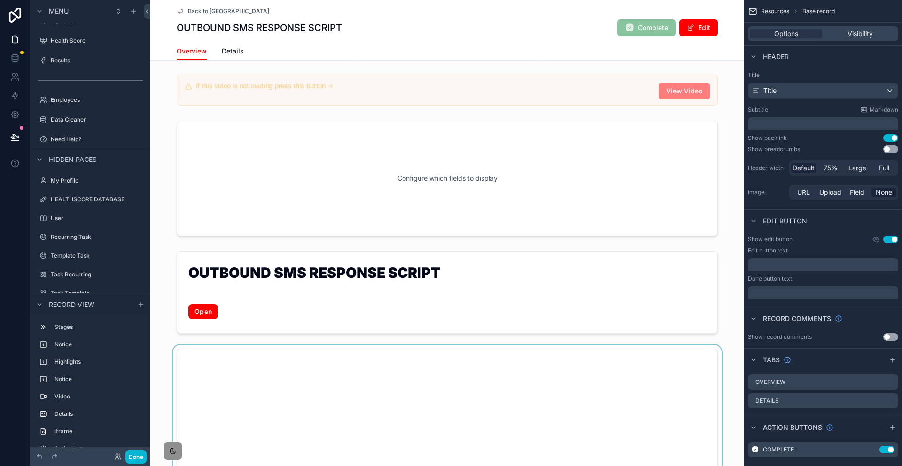
click at [544, 345] on div "scrollable content" at bounding box center [447, 466] width 594 height 242
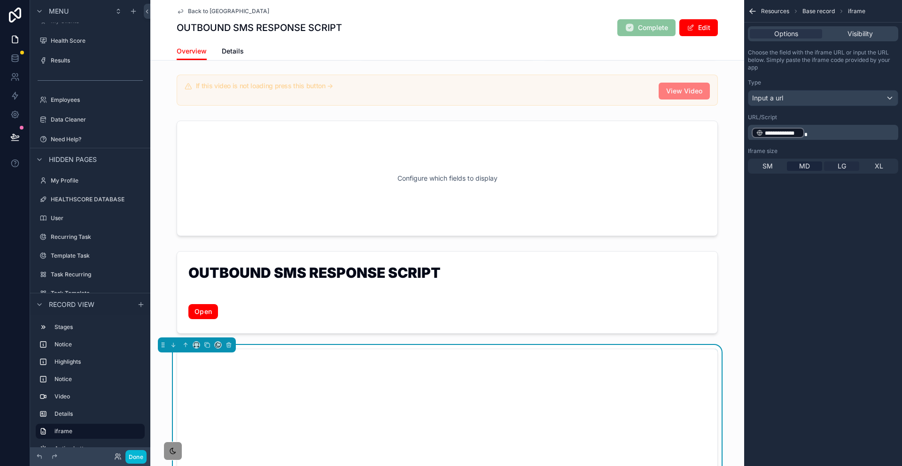
click at [846, 162] on span "LG" at bounding box center [841, 166] width 8 height 9
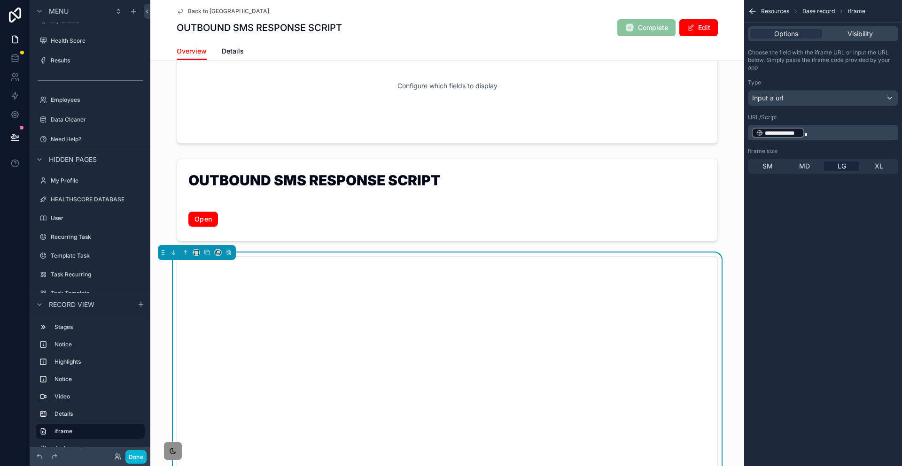
scroll to position [376, 0]
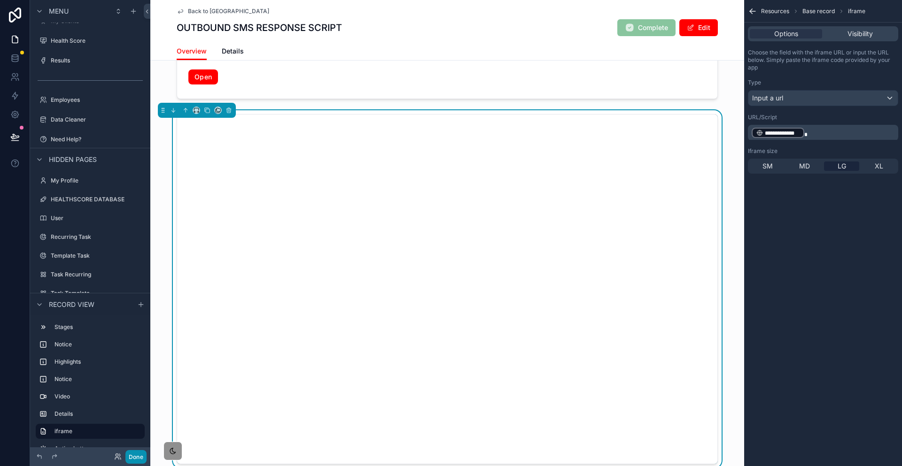
click at [125, 459] on button "Done" at bounding box center [135, 457] width 21 height 14
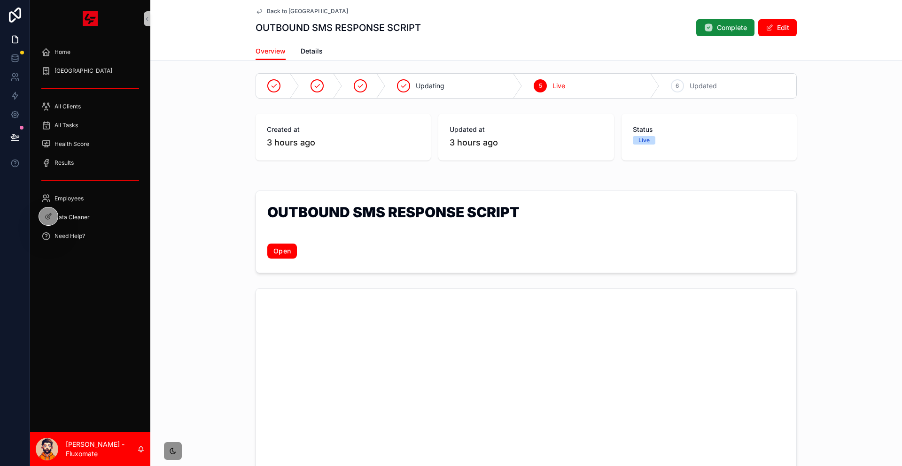
scroll to position [0, 0]
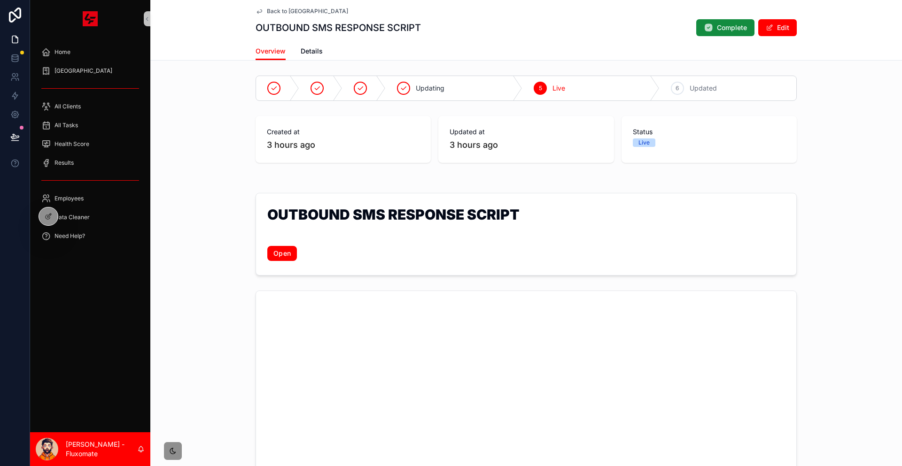
drag, startPoint x: 660, startPoint y: 233, endPoint x: 655, endPoint y: 232, distance: 4.8
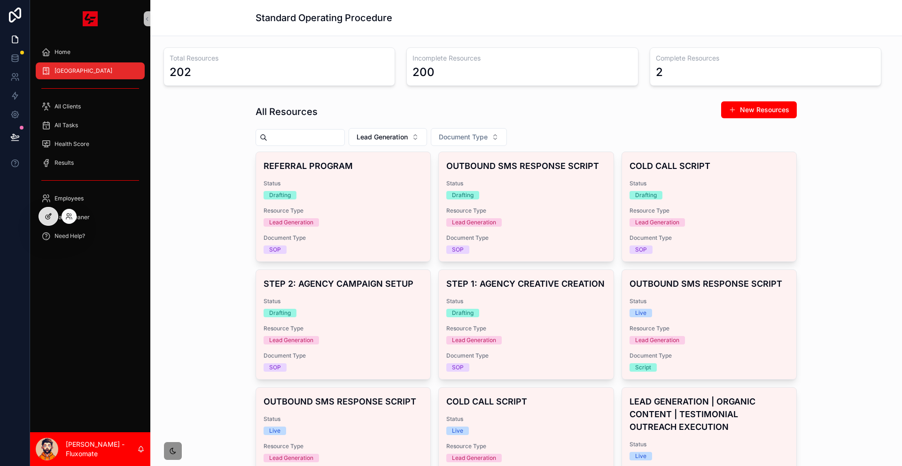
click at [49, 214] on icon at bounding box center [49, 217] width 8 height 8
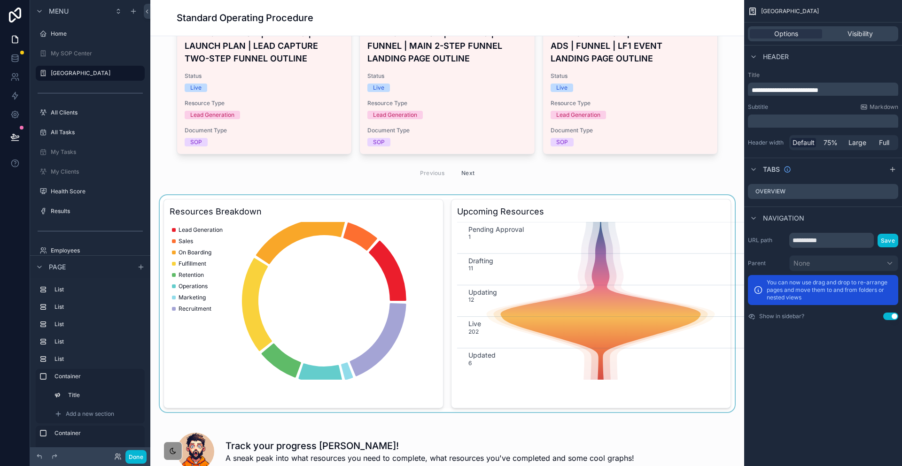
scroll to position [892, 0]
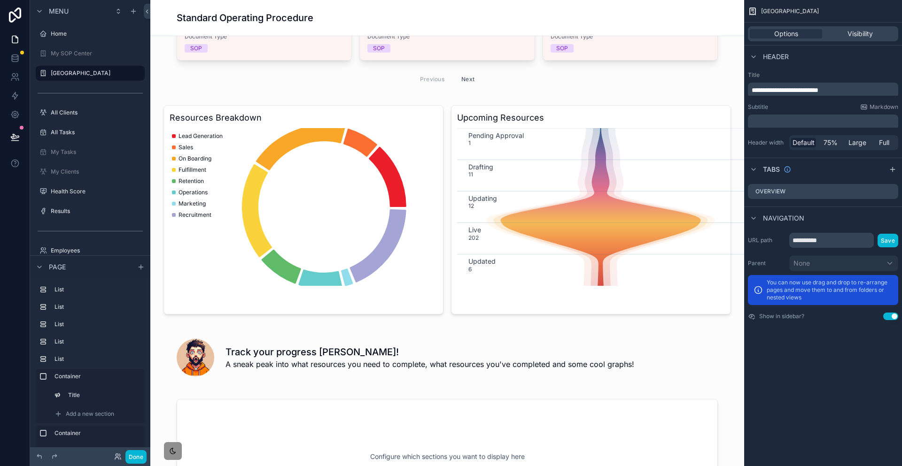
click at [380, 228] on div "Total Resources 202 Incomplete Resources 200 Complete Resources 2 All Resources…" at bounding box center [447, 48] width 594 height 1808
click at [384, 326] on div "scrollable content" at bounding box center [447, 356] width 579 height 60
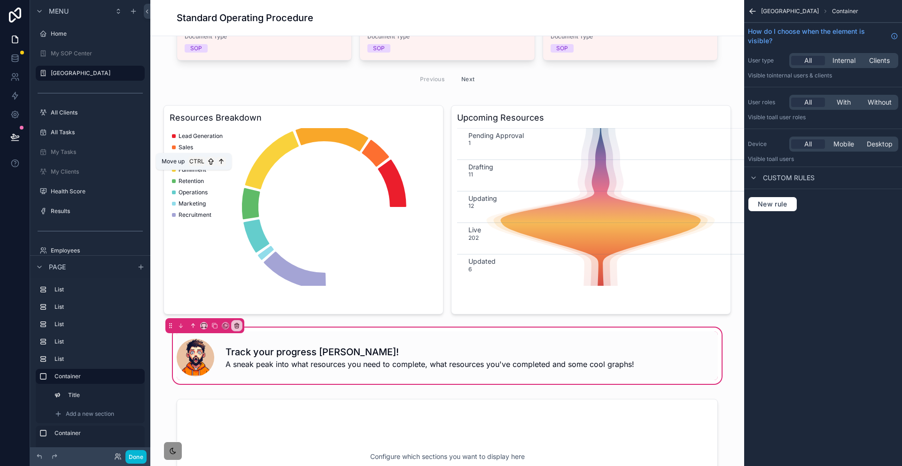
click at [192, 324] on icon "scrollable content" at bounding box center [193, 325] width 2 height 2
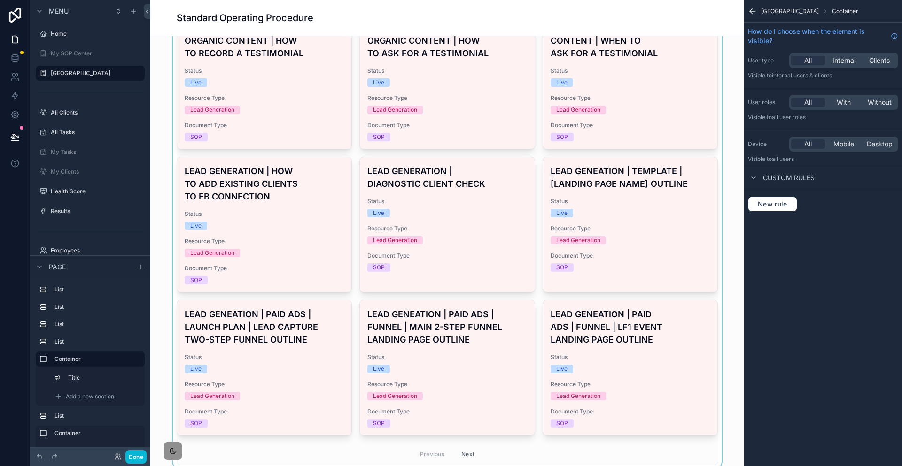
scroll to position [517, 0]
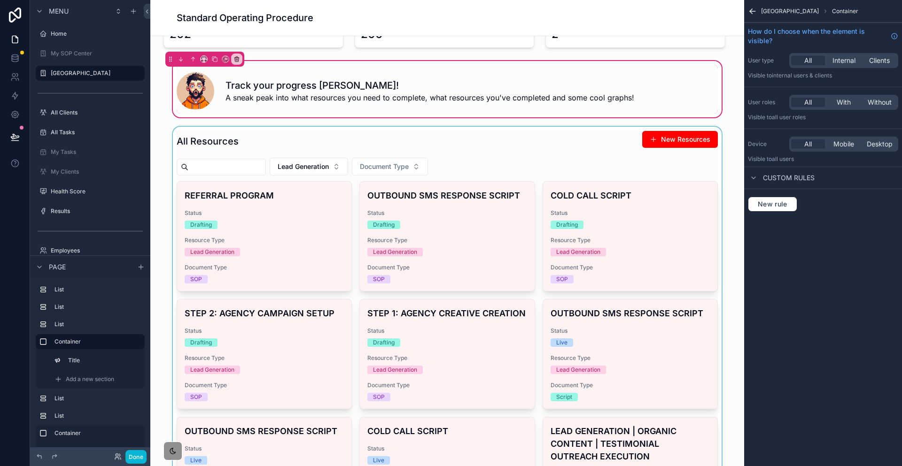
scroll to position [0, 0]
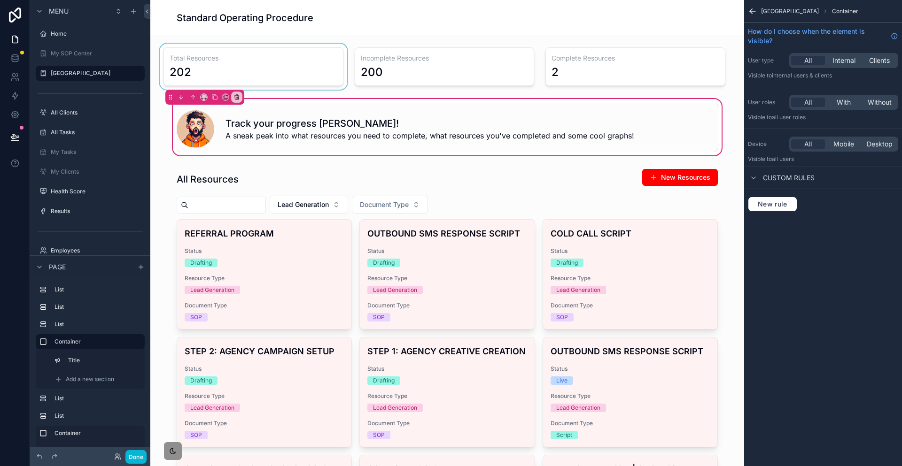
click at [254, 72] on div "scrollable content" at bounding box center [253, 67] width 191 height 46
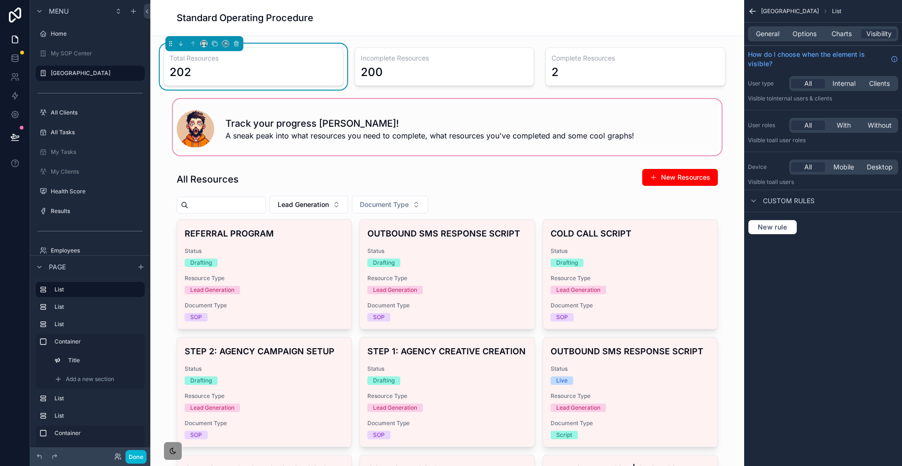
click at [231, 107] on div "scrollable content" at bounding box center [447, 127] width 579 height 60
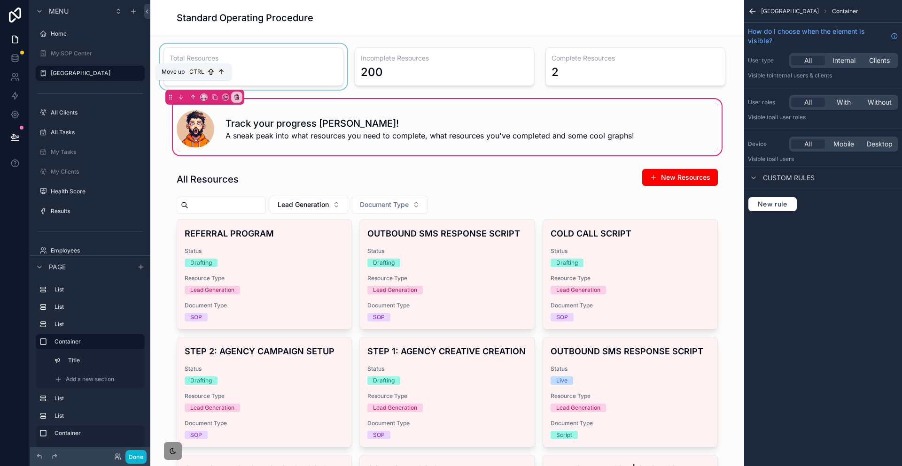
click at [190, 94] on icon "scrollable content" at bounding box center [193, 97] width 7 height 7
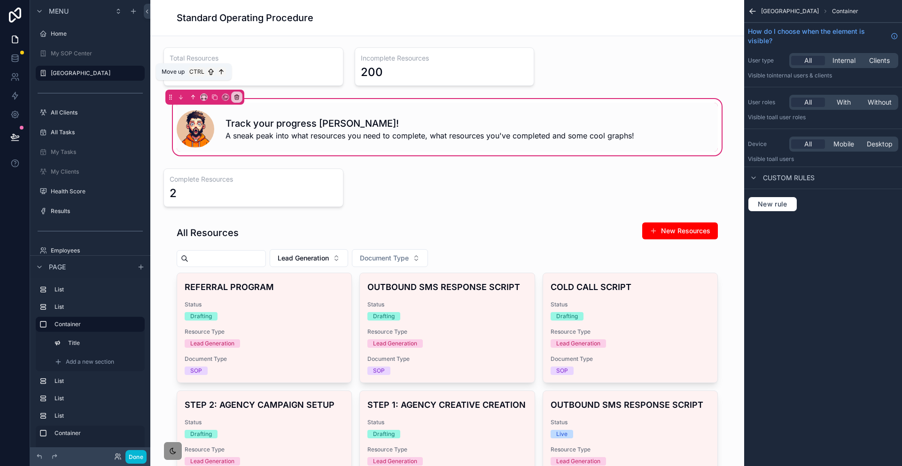
click at [190, 94] on icon "scrollable content" at bounding box center [193, 97] width 7 height 7
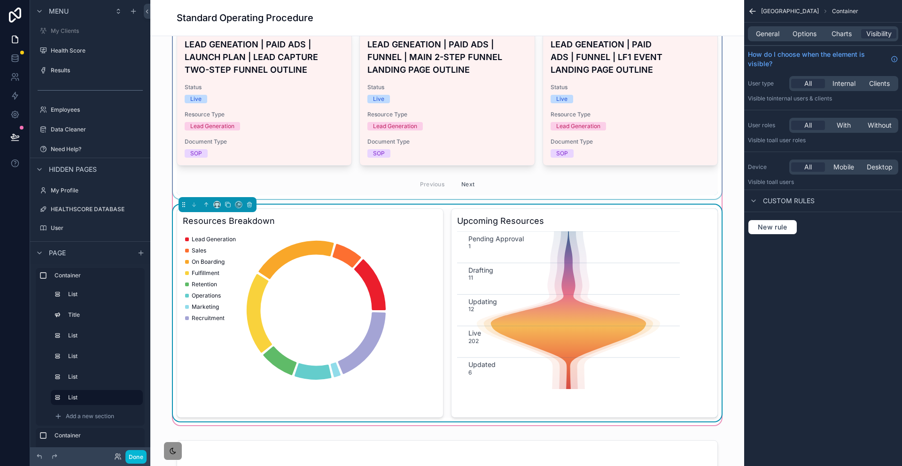
scroll to position [892, 0]
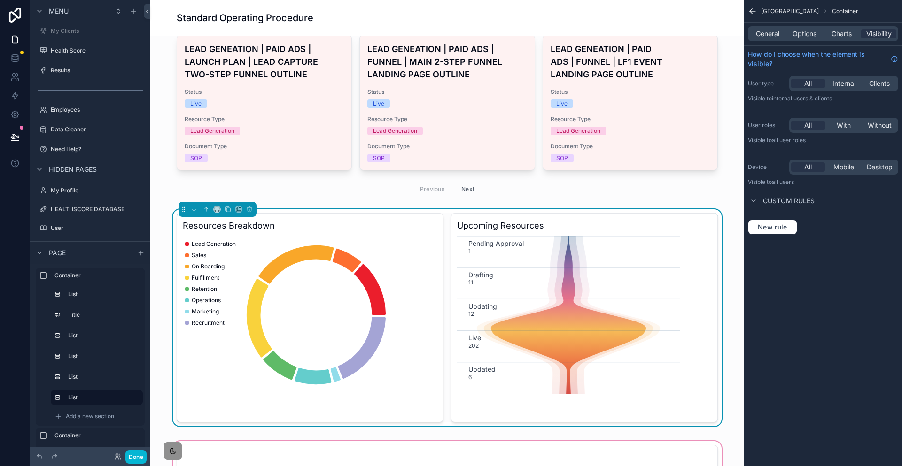
click at [74, 432] on label "Container" at bounding box center [95, 436] width 83 height 8
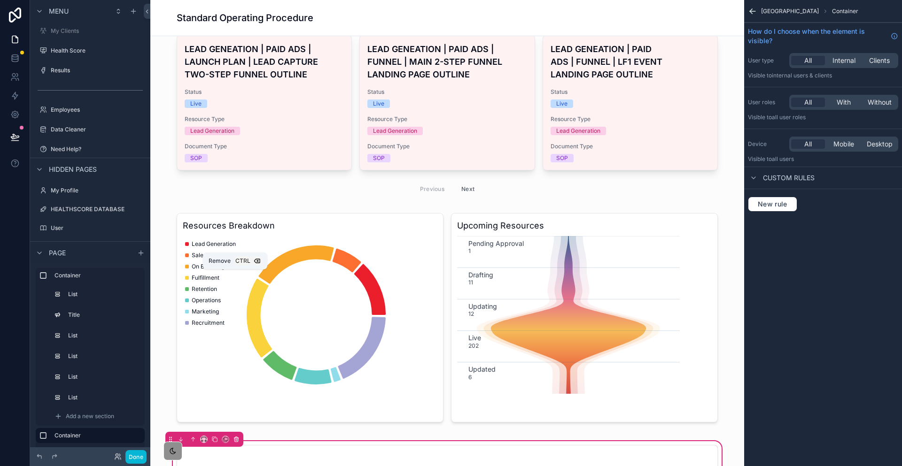
click at [234, 438] on icon "scrollable content" at bounding box center [236, 440] width 4 height 4
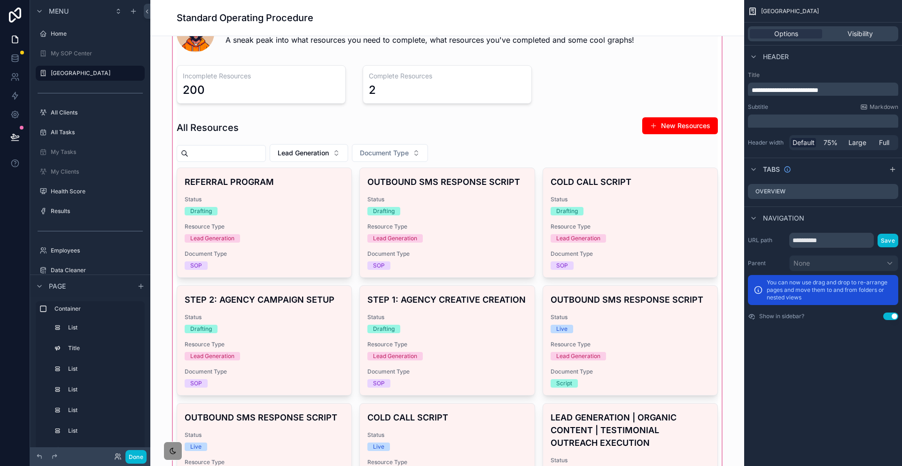
scroll to position [0, 0]
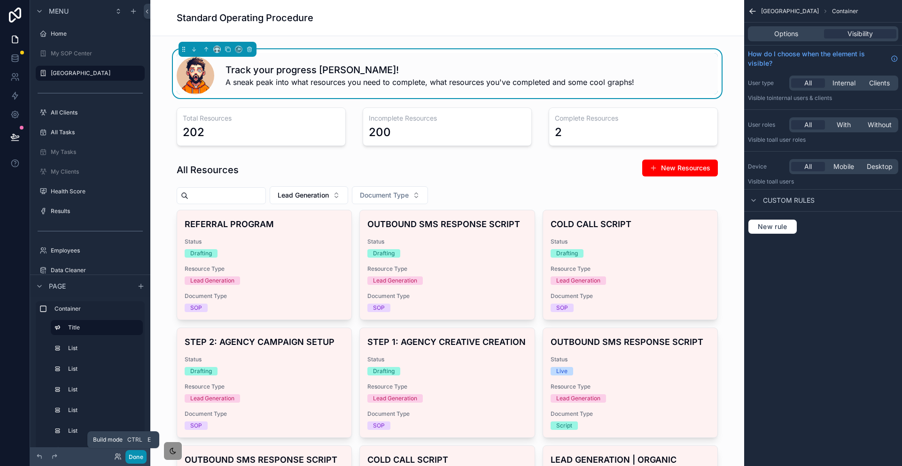
click at [125, 459] on button "Done" at bounding box center [135, 457] width 21 height 14
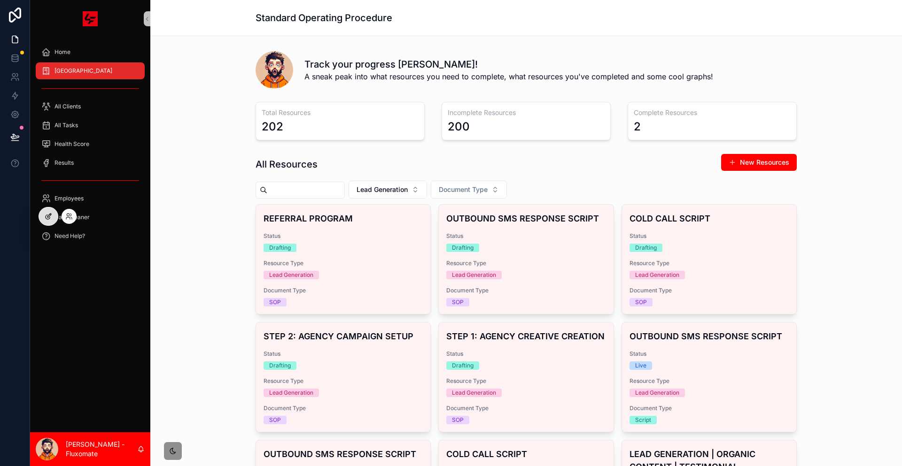
click at [46, 213] on icon at bounding box center [49, 217] width 8 height 8
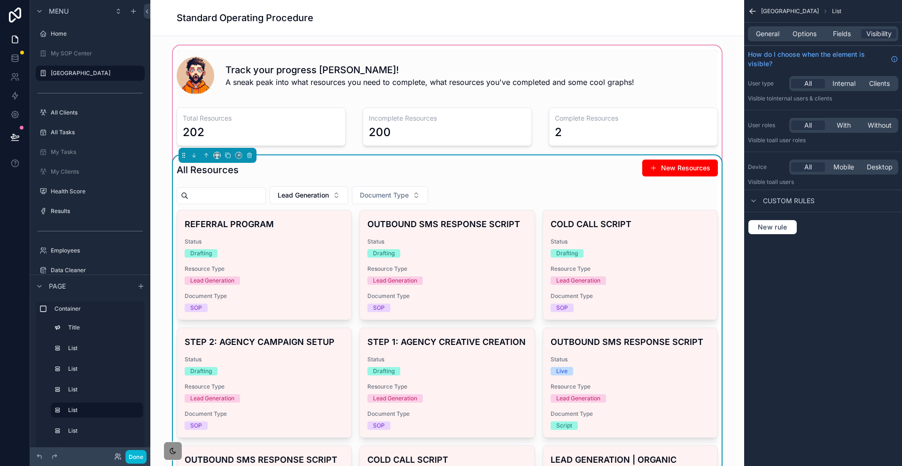
click at [574, 186] on div "Lead Generation Document Type" at bounding box center [447, 195] width 541 height 18
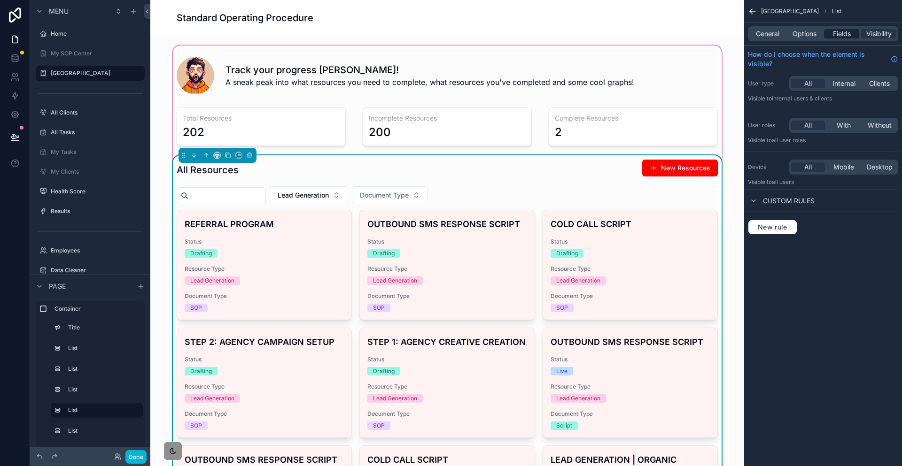
click at [850, 29] on span "Fields" at bounding box center [842, 33] width 18 height 9
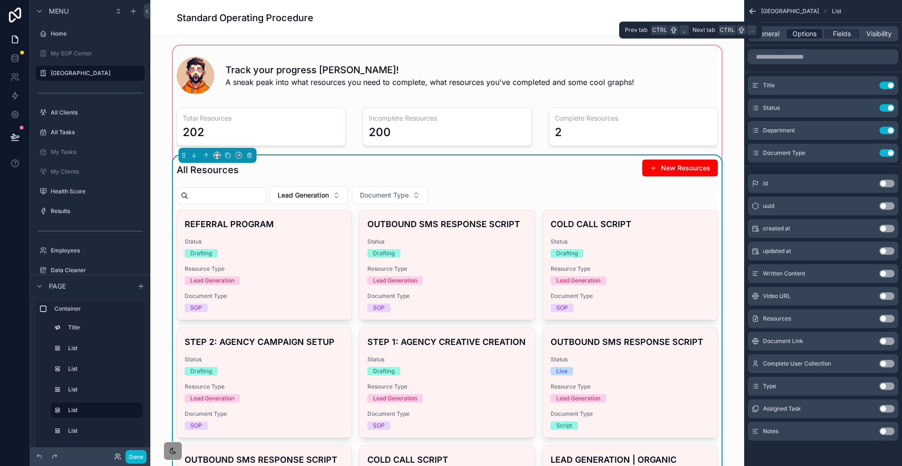
click at [810, 31] on span "Options" at bounding box center [804, 33] width 24 height 9
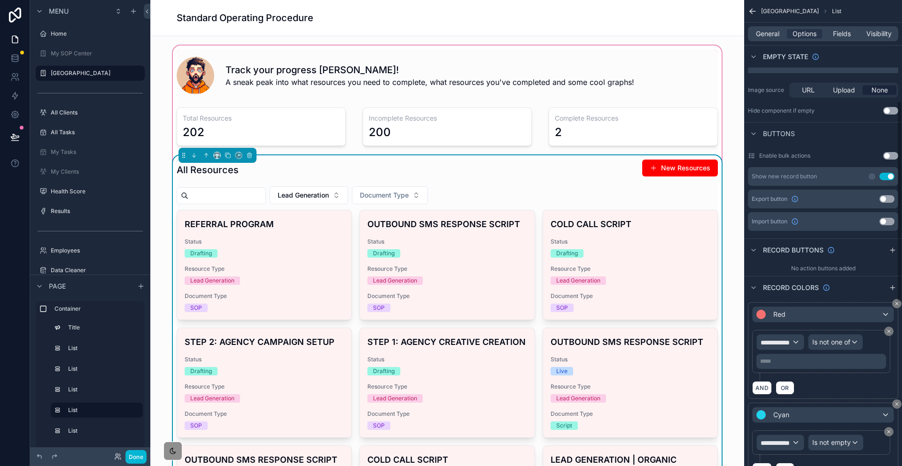
scroll to position [235, 0]
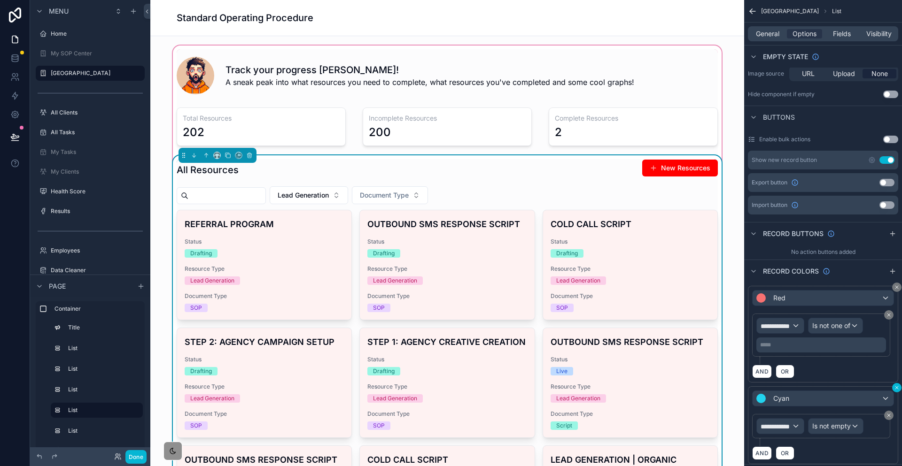
click at [895, 385] on icon "scrollable content" at bounding box center [897, 388] width 6 height 6
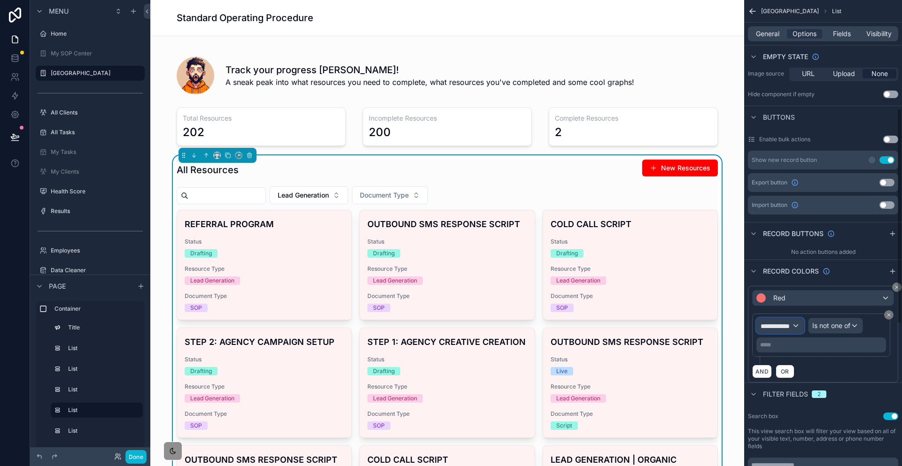
click at [803, 318] on div "**********" at bounding box center [780, 325] width 47 height 15
click at [804, 244] on div "scrollable content" at bounding box center [451, 233] width 902 height 466
click at [808, 291] on div "Red" at bounding box center [822, 298] width 141 height 15
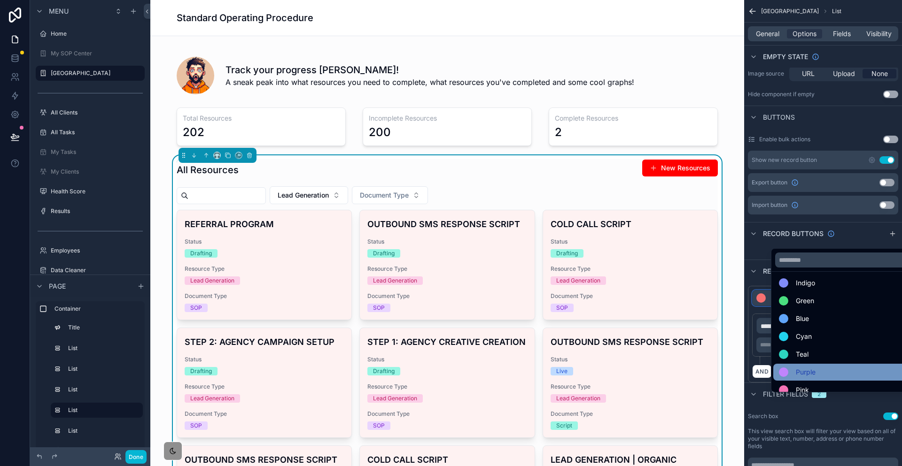
scroll to position [0, 0]
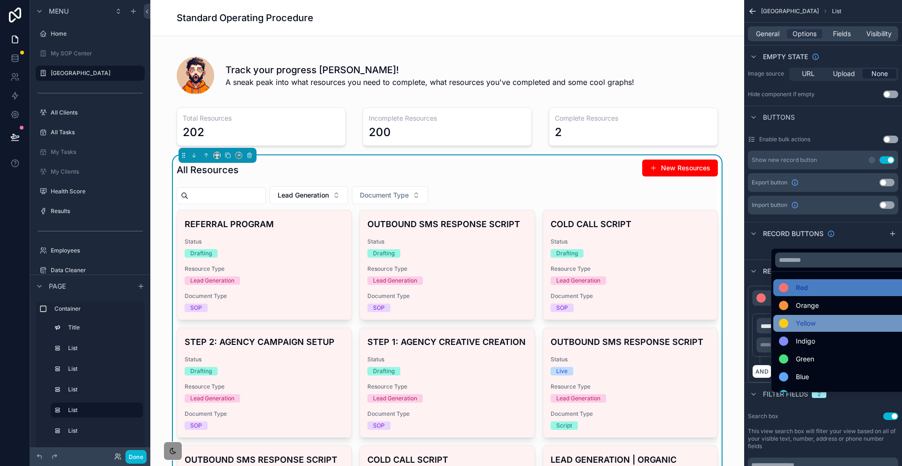
click at [811, 315] on div "Yellow" at bounding box center [843, 323] width 141 height 17
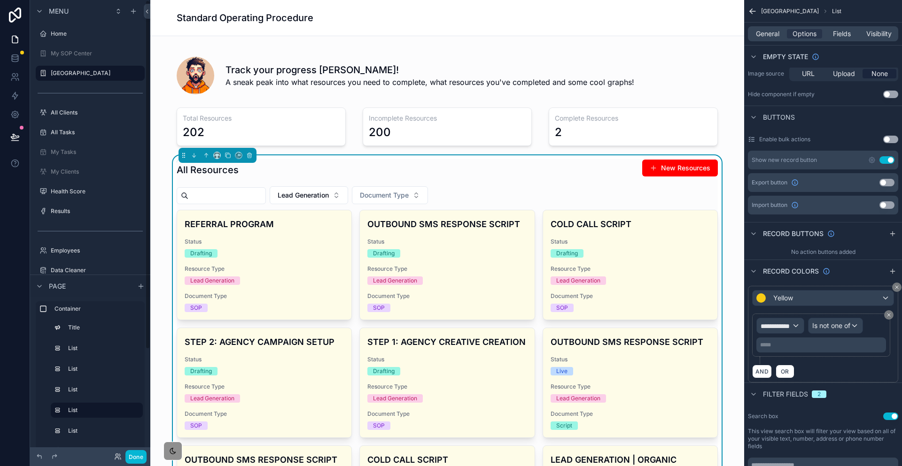
click at [109, 460] on div "Done" at bounding box center [128, 457] width 38 height 14
drag, startPoint x: 109, startPoint y: 460, endPoint x: 119, endPoint y: 434, distance: 27.9
click at [125, 460] on button "Done" at bounding box center [135, 457] width 21 height 14
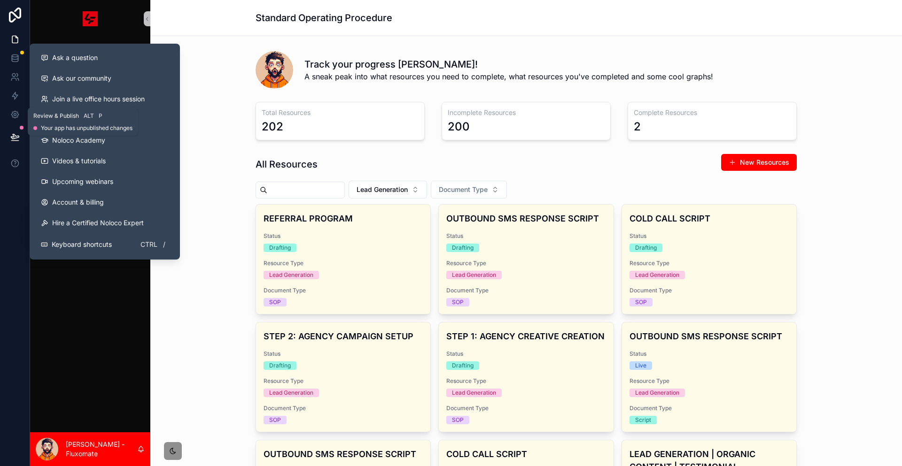
click at [10, 132] on icon at bounding box center [14, 136] width 9 height 9
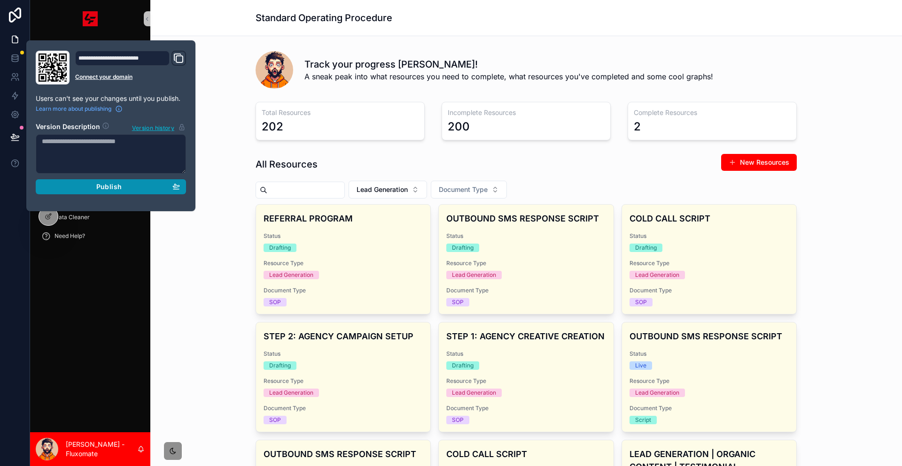
click at [117, 183] on div "Publish" at bounding box center [111, 187] width 138 height 8
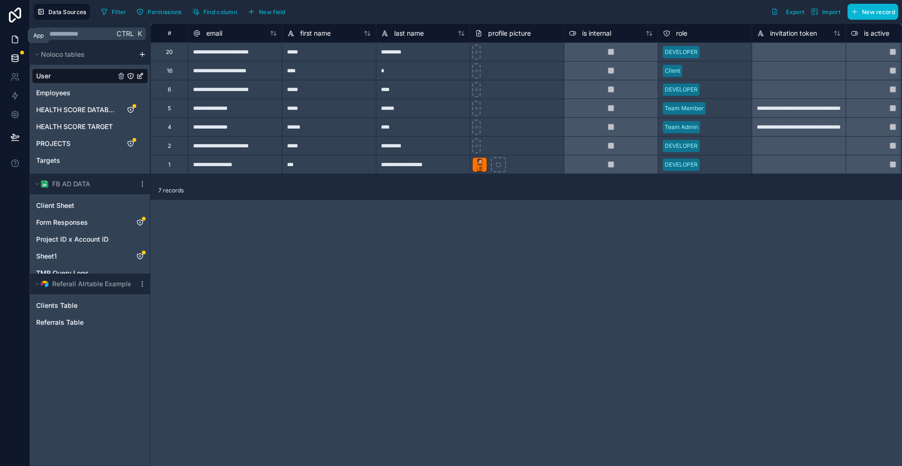
click at [10, 35] on icon at bounding box center [14, 39] width 9 height 9
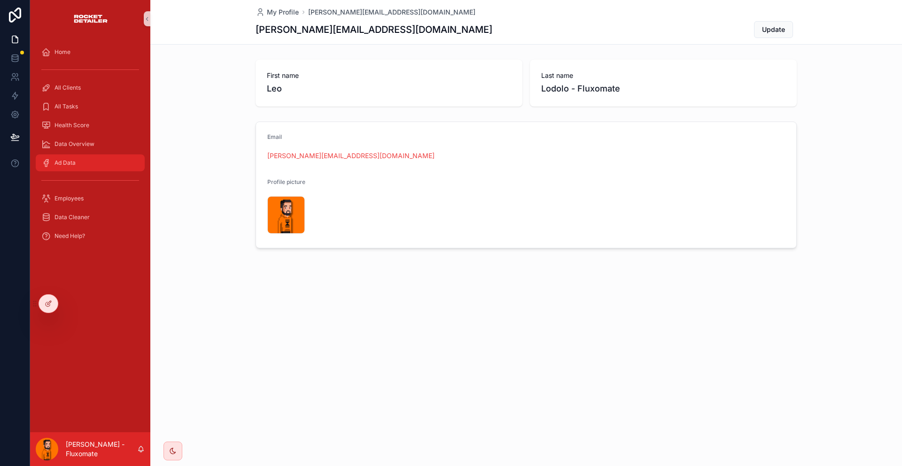
click at [72, 155] on div "Ad Data" at bounding box center [90, 162] width 98 height 15
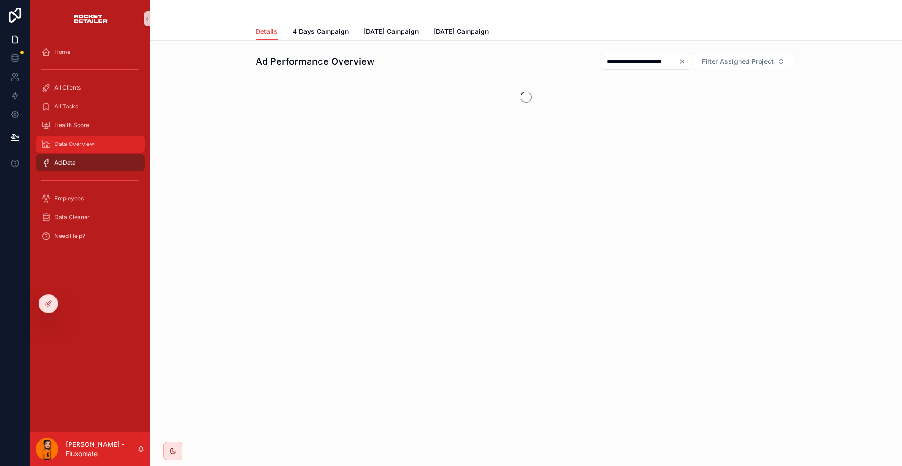
click at [94, 137] on div "Data Overview" at bounding box center [90, 144] width 98 height 15
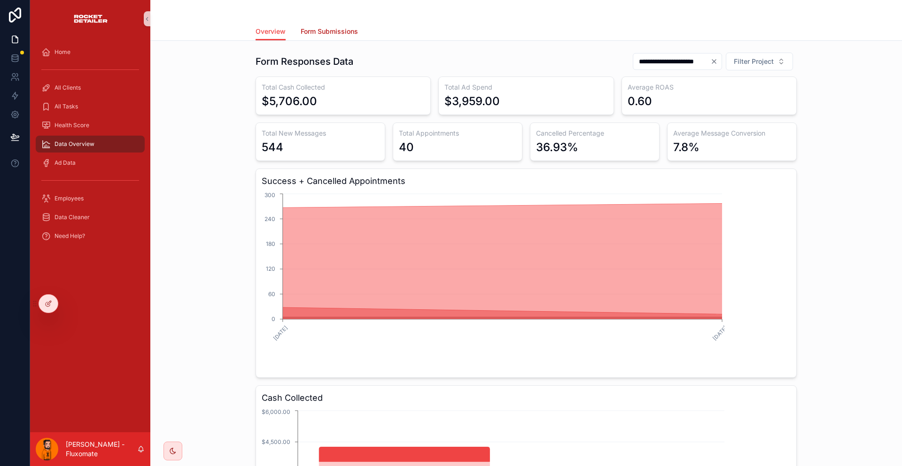
click at [346, 27] on span "Form Submissions" at bounding box center [329, 31] width 57 height 9
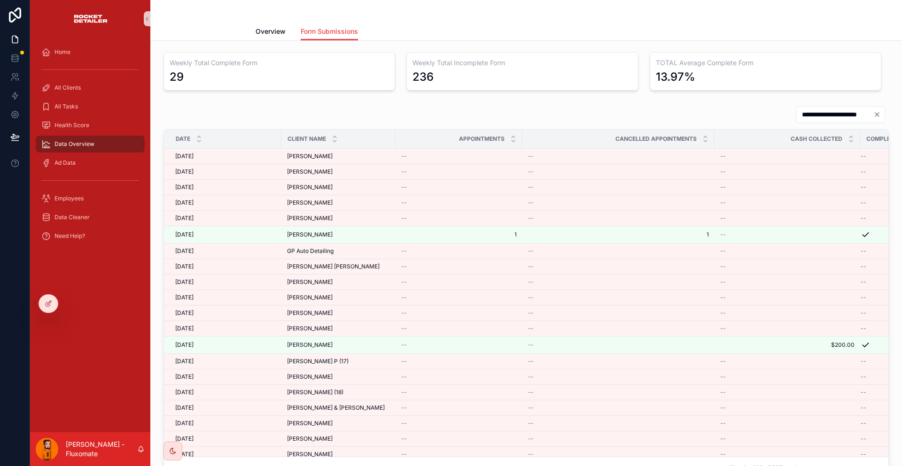
click at [278, 41] on div "**********" at bounding box center [525, 292] width 751 height 503
click at [279, 35] on link "Overview" at bounding box center [270, 32] width 30 height 19
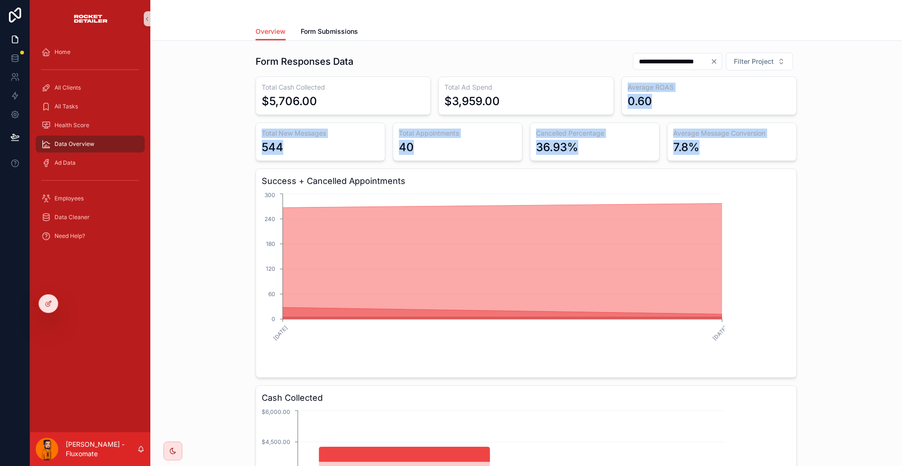
drag, startPoint x: 694, startPoint y: 132, endPoint x: 517, endPoint y: 90, distance: 181.9
click at [517, 90] on div "Total Cash Collected $5,706.00 Total Ad Spend $3,959.00 Average ROAS 0.60 Total…" at bounding box center [525, 336] width 541 height 518
click at [517, 94] on div "$3,959.00" at bounding box center [525, 101] width 163 height 15
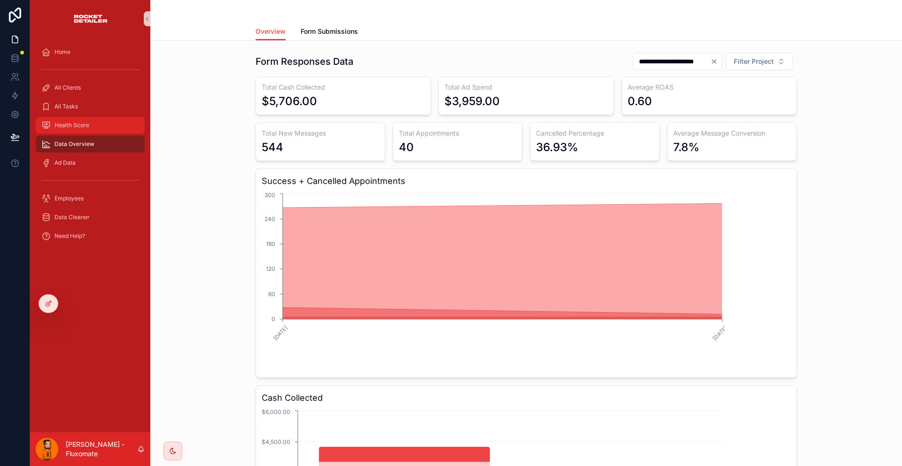
click at [101, 118] on div "Health Score" at bounding box center [90, 125] width 98 height 15
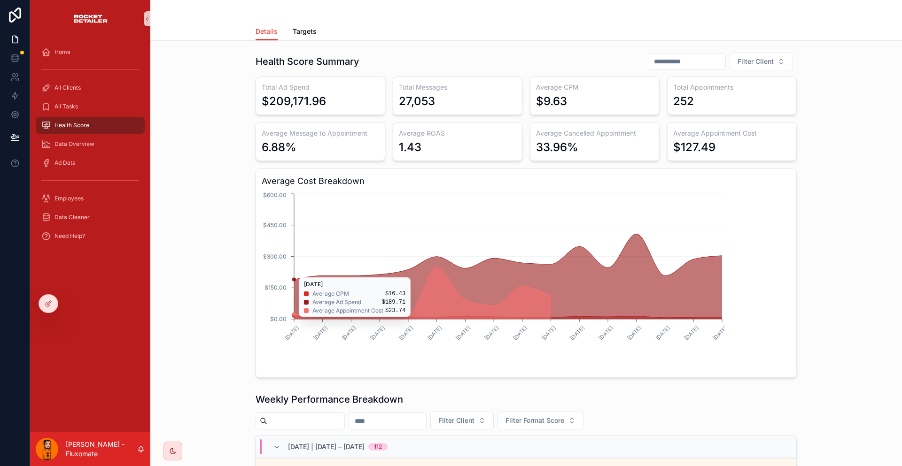
click at [722, 236] on icon "chart" at bounding box center [508, 276] width 428 height 85
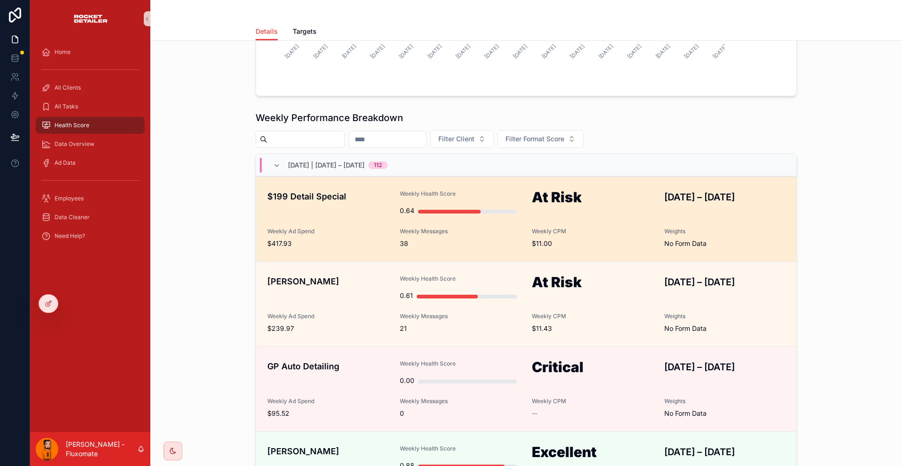
click at [367, 190] on div "$199 Detail Special Weekly Health Score 0.64 At Risk AUG 31 – SEP 6, 2025 Weekl…" at bounding box center [525, 219] width 517 height 58
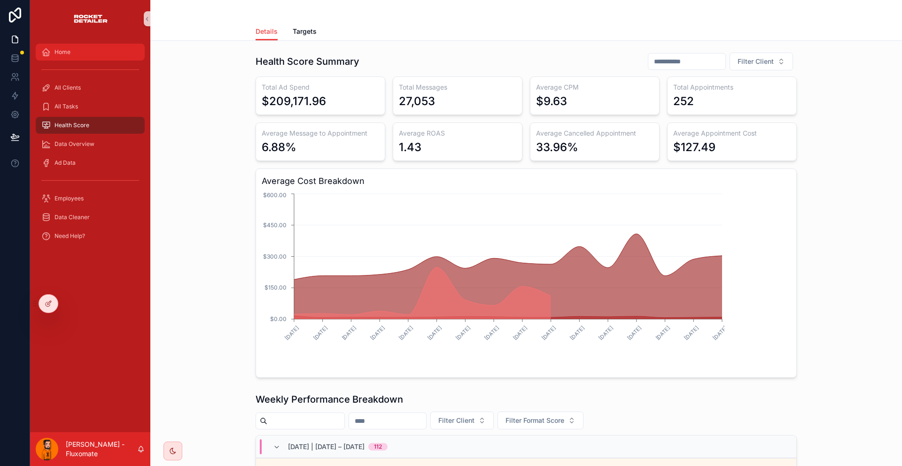
click at [71, 49] on div "Home" at bounding box center [90, 52] width 98 height 15
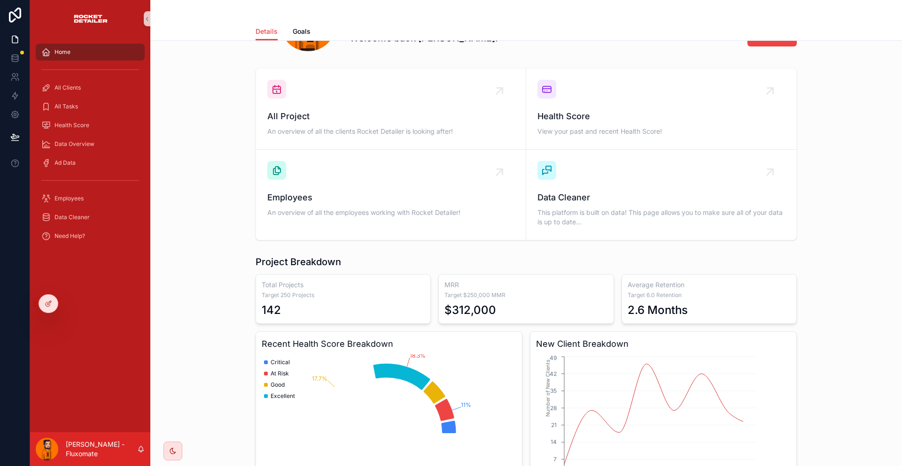
scroll to position [188, 0]
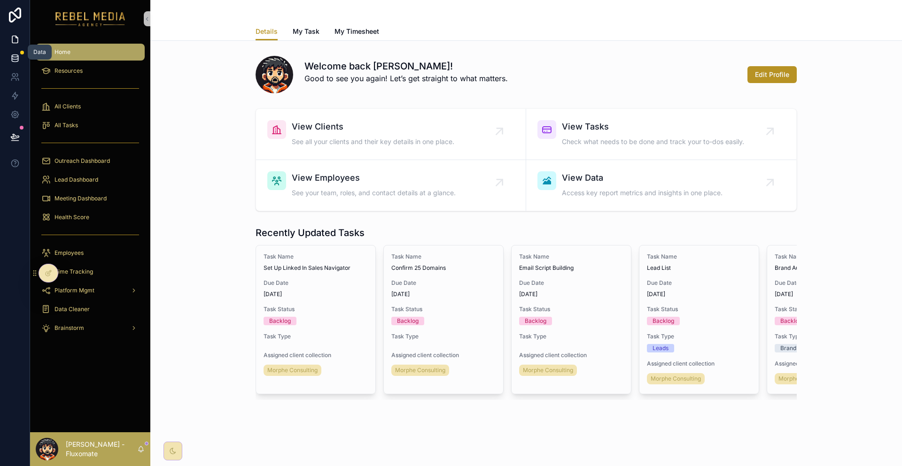
click at [11, 55] on icon at bounding box center [14, 58] width 9 height 9
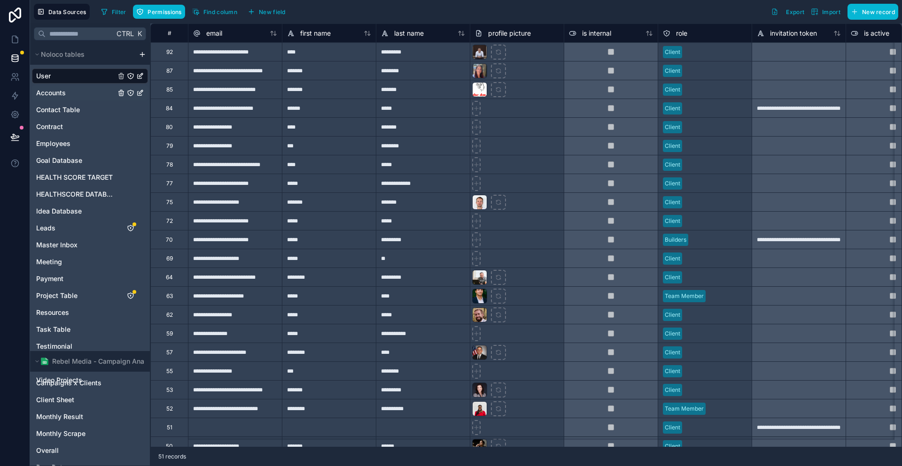
click at [53, 88] on span "Accounts" at bounding box center [51, 92] width 30 height 9
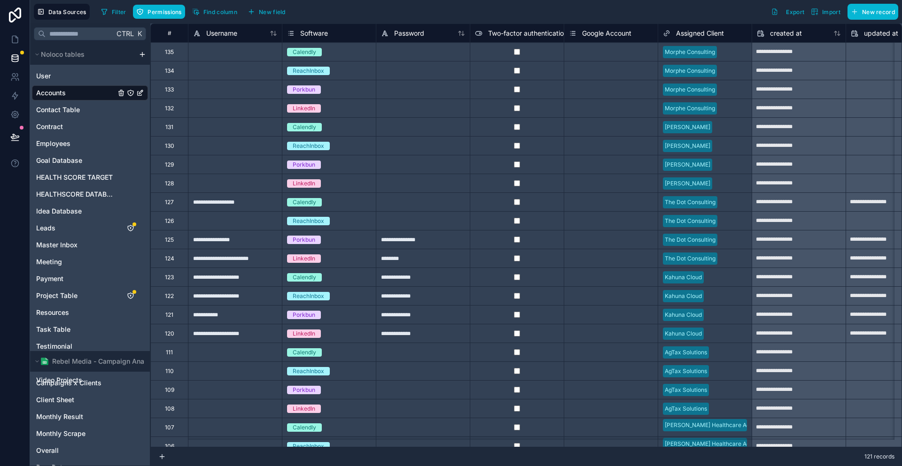
click at [54, 104] on div "User Accounts Contact Table [DEMOGRAPHIC_DATA] Employees Goal Database HEALTH S…" at bounding box center [90, 226] width 116 height 323
click at [55, 105] on span "Contact Table" at bounding box center [58, 109] width 44 height 9
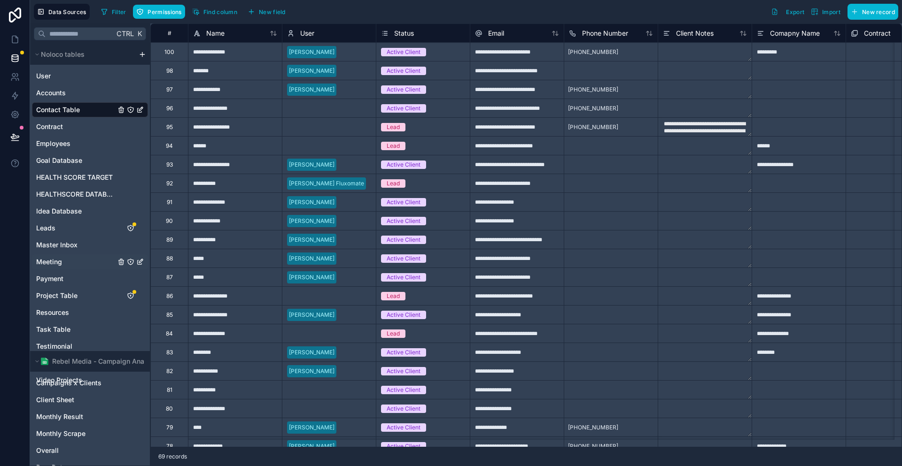
click at [50, 257] on span "Meeting" at bounding box center [49, 261] width 26 height 9
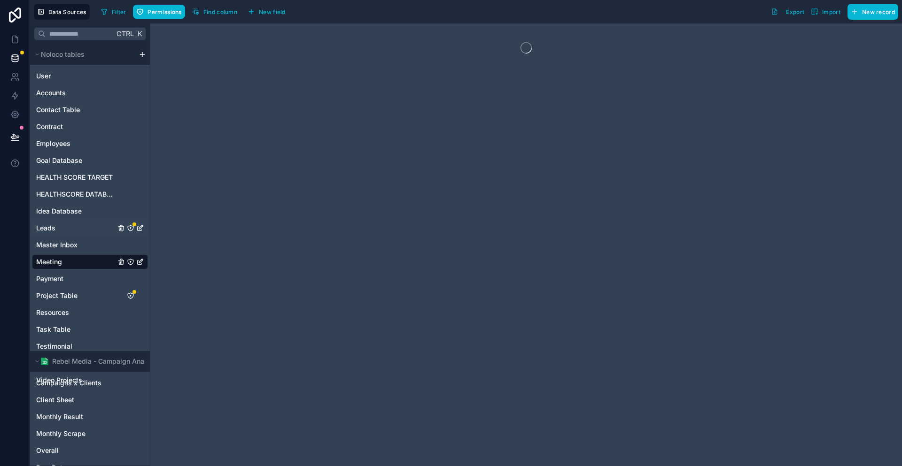
click at [51, 224] on link "Leads" at bounding box center [75, 228] width 79 height 9
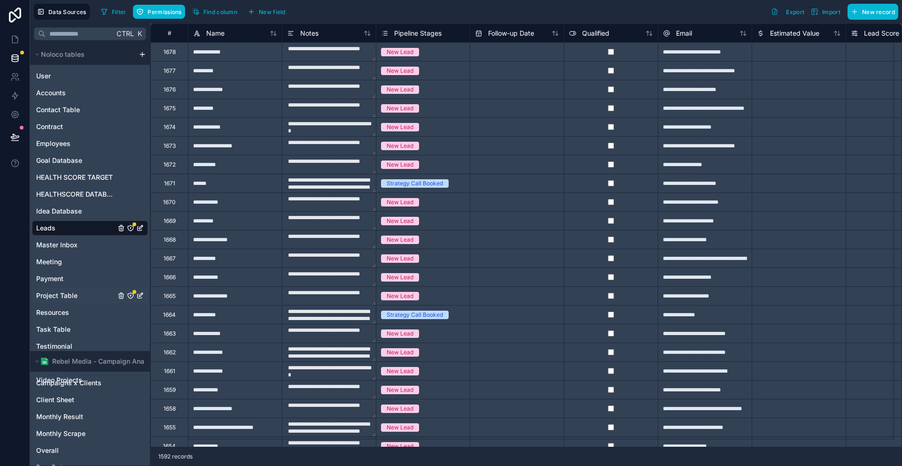
click at [65, 288] on div "Project Table" at bounding box center [90, 295] width 116 height 15
click at [63, 291] on span "Project Table" at bounding box center [56, 295] width 41 height 9
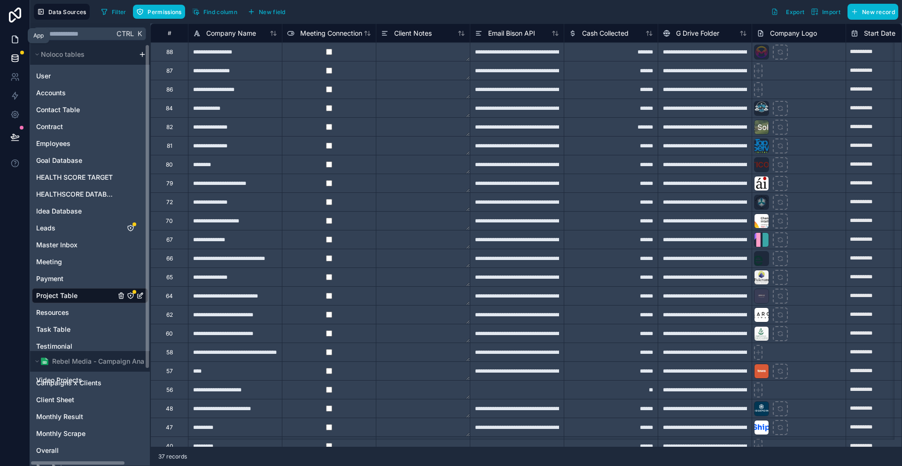
drag, startPoint x: 8, startPoint y: 36, endPoint x: 23, endPoint y: 36, distance: 15.0
click at [10, 36] on icon at bounding box center [14, 39] width 9 height 9
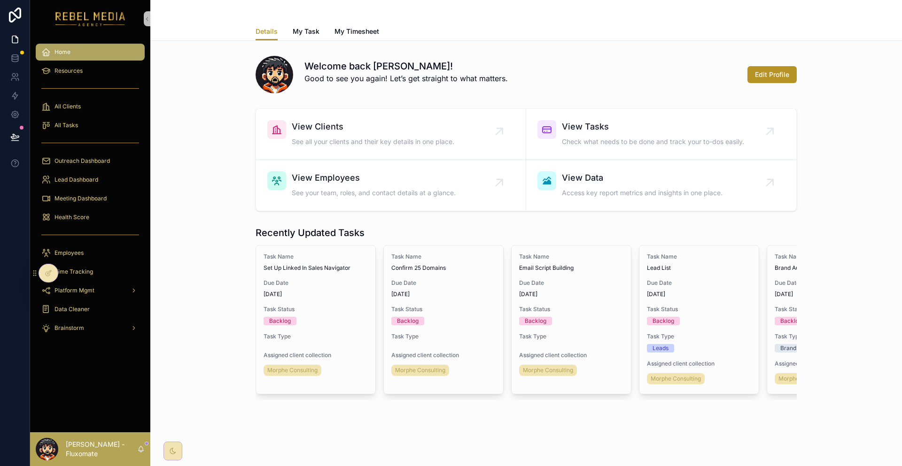
click at [100, 152] on div "Outreach Dashboard" at bounding box center [90, 161] width 120 height 19
click at [89, 191] on div "Meeting Dashboard" at bounding box center [90, 198] width 98 height 15
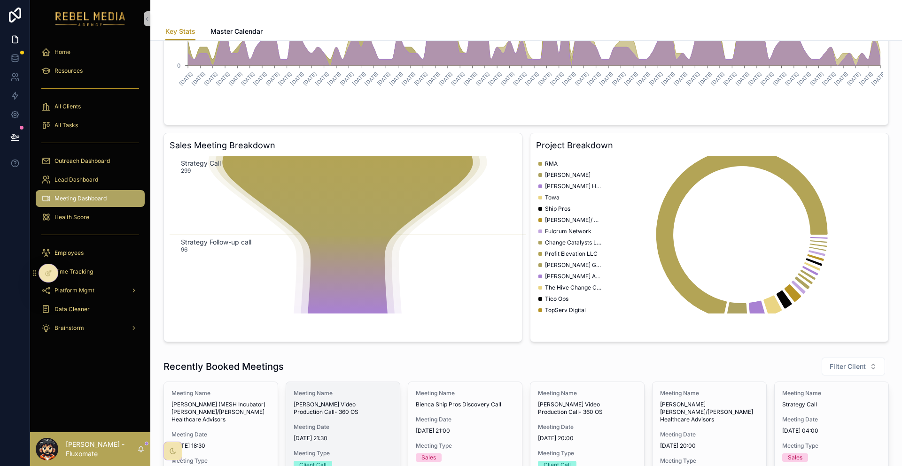
scroll to position [235, 0]
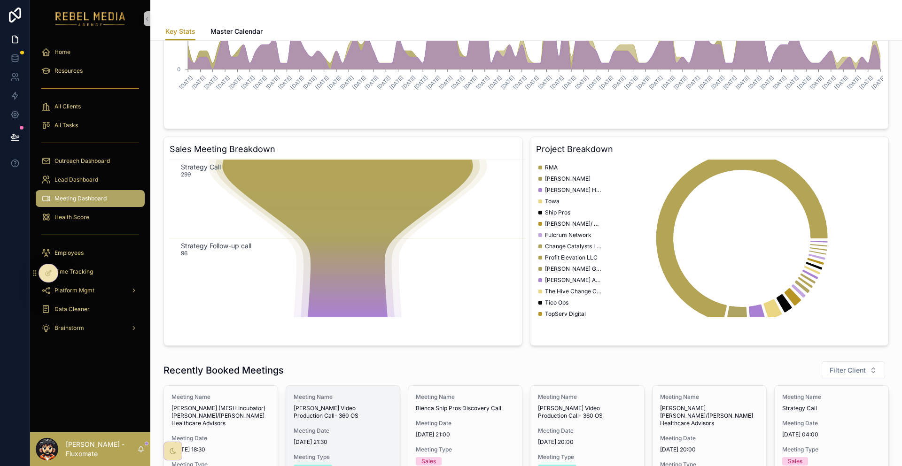
click at [347, 405] on span "[PERSON_NAME] Video Production Call- 360 OS" at bounding box center [342, 412] width 99 height 15
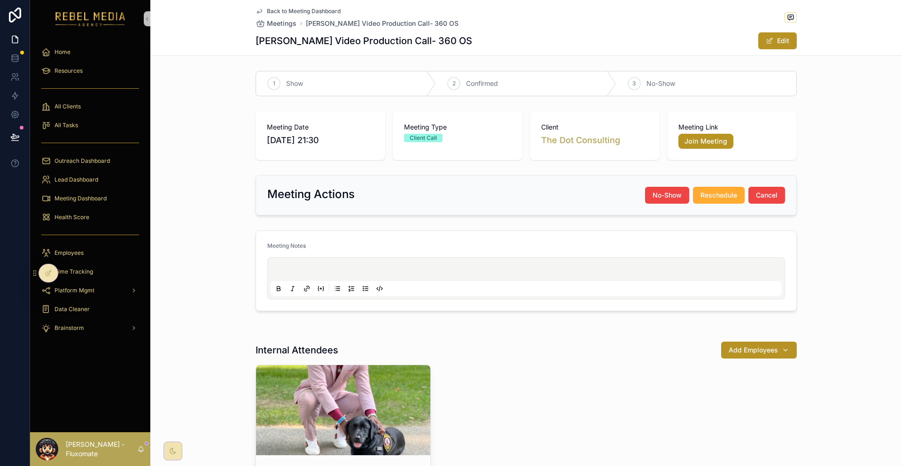
click at [426, 187] on div "Meeting Actions No-Show Reschedule Cancel" at bounding box center [525, 195] width 517 height 17
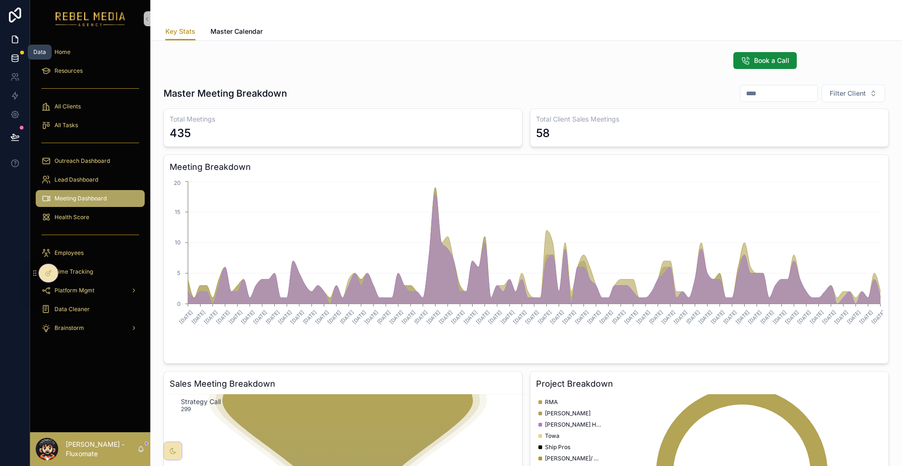
click at [12, 58] on icon at bounding box center [15, 60] width 6 height 4
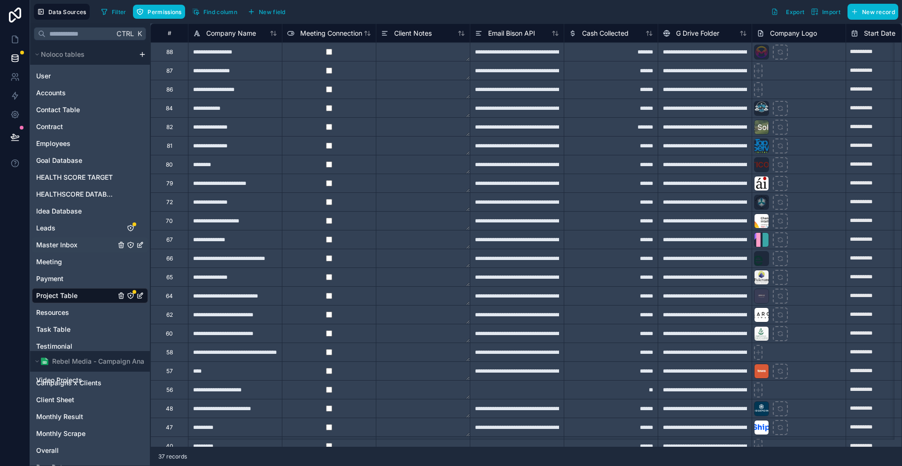
click at [60, 238] on div "Master Inbox" at bounding box center [90, 245] width 116 height 15
click at [55, 240] on span "Master Inbox" at bounding box center [56, 244] width 41 height 9
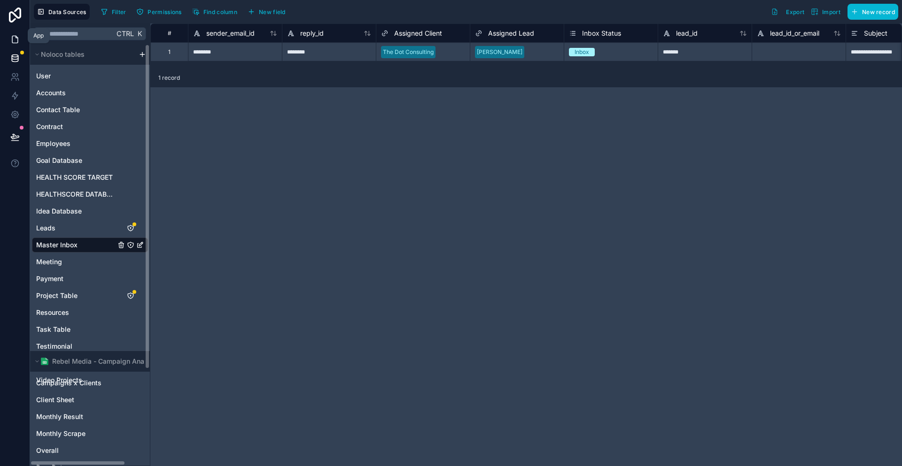
click at [15, 35] on icon at bounding box center [14, 39] width 9 height 9
